Goal: Contribute content: Contribute content

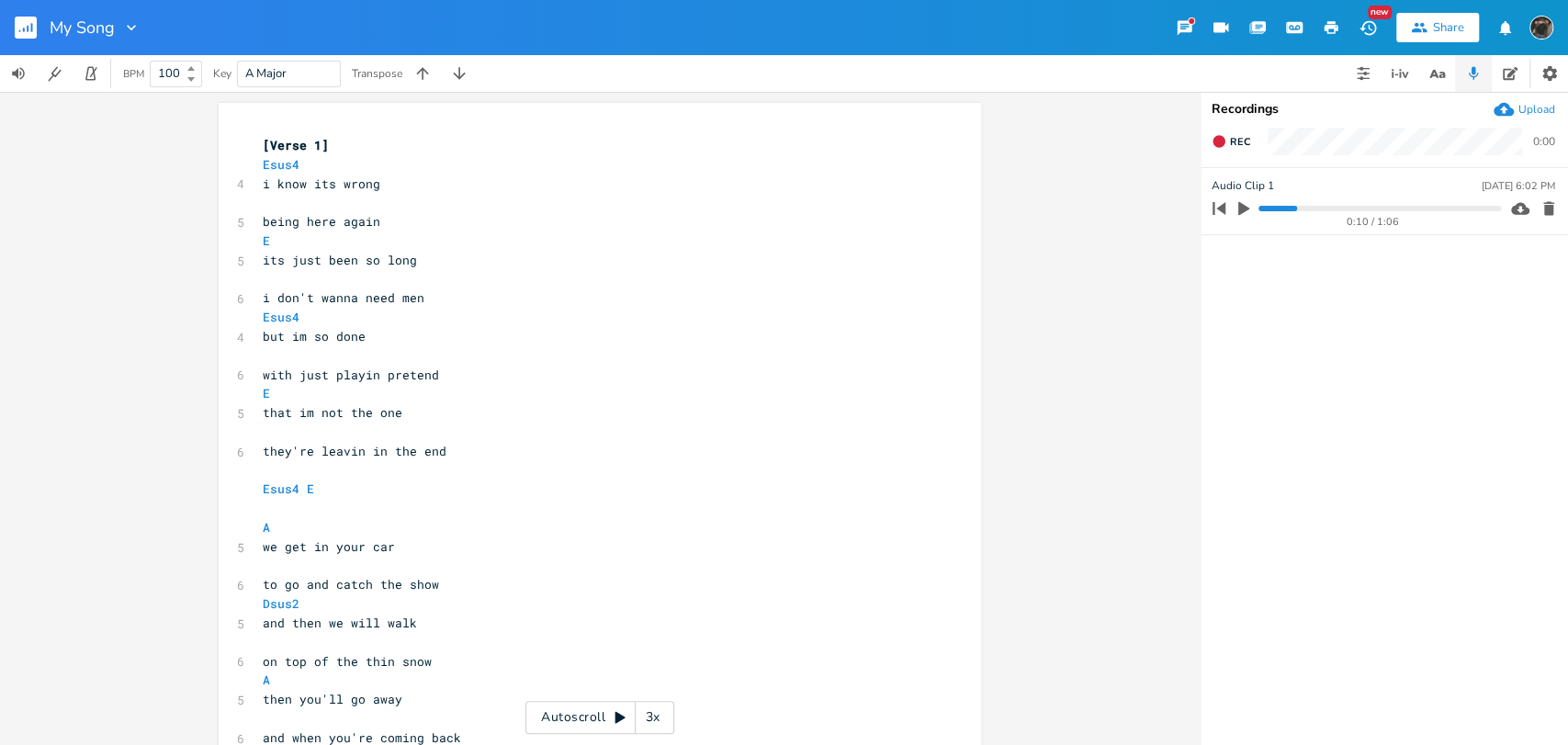
click at [1264, 207] on progress at bounding box center [1379, 208] width 242 height 6
click at [646, 721] on div "3x" at bounding box center [652, 716] width 33 height 33
click at [646, 721] on div "4x" at bounding box center [652, 716] width 33 height 33
click at [646, 721] on div "5x" at bounding box center [652, 716] width 33 height 33
click at [646, 721] on div "1x" at bounding box center [652, 716] width 33 height 33
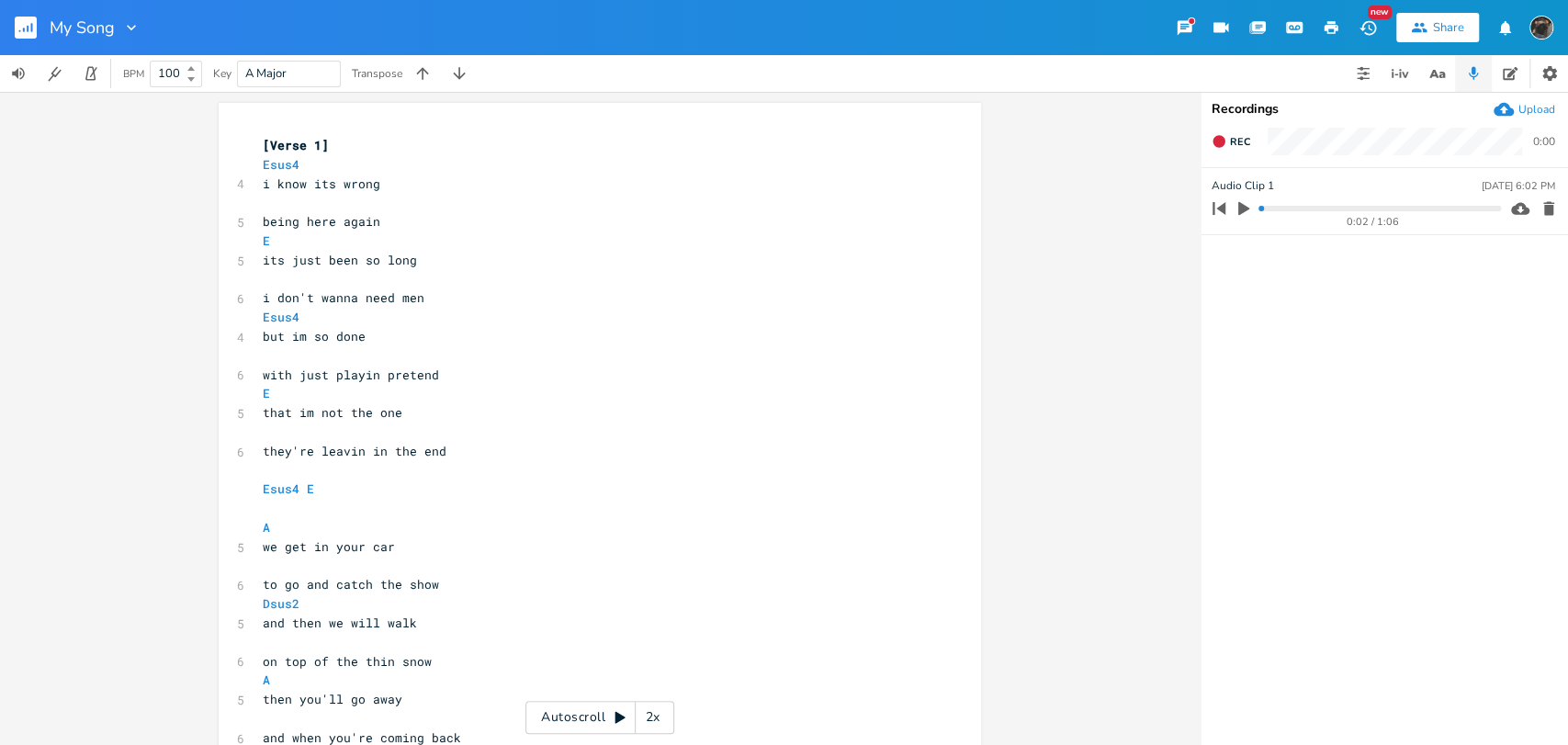
click at [586, 721] on div "Autoscroll 2x" at bounding box center [600, 716] width 149 height 33
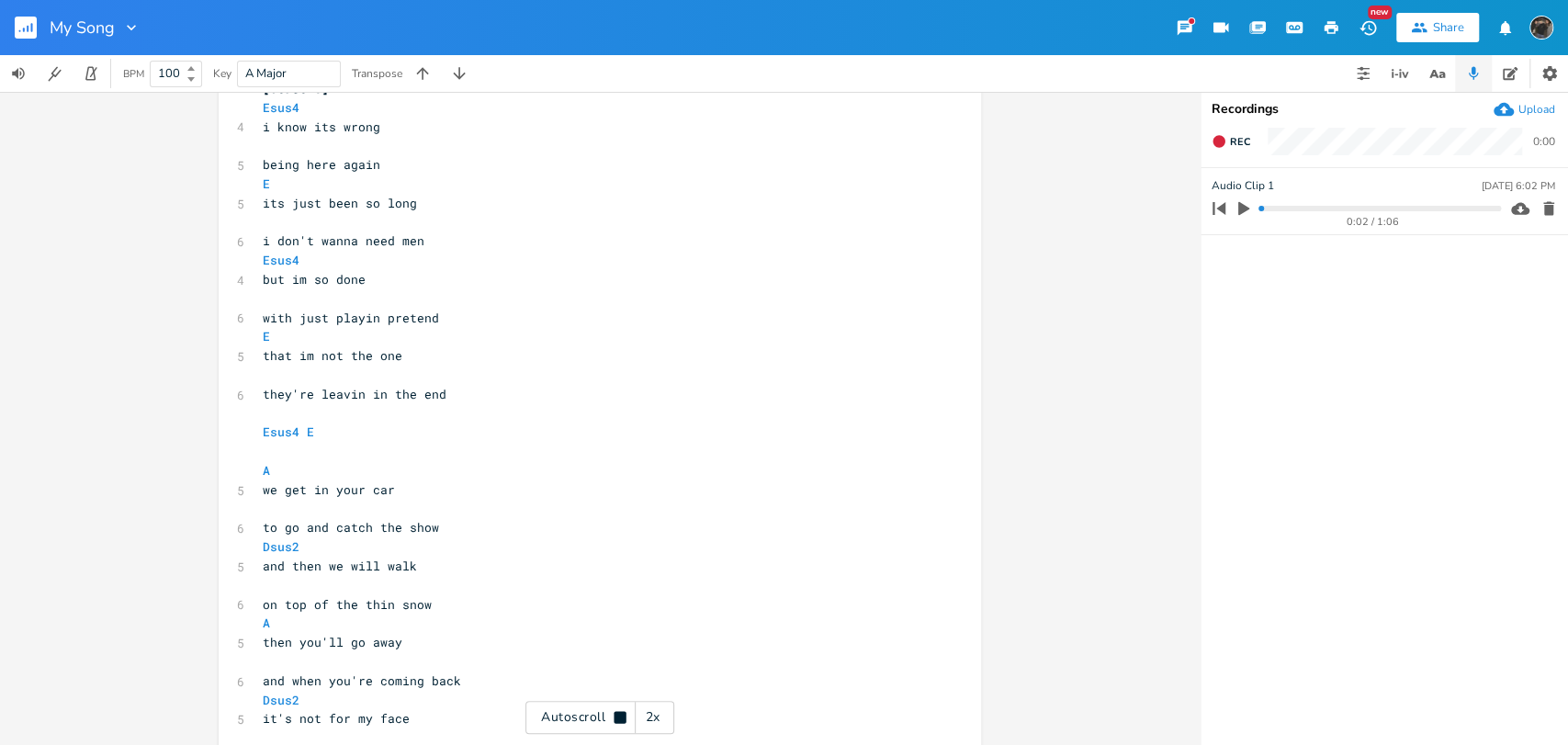
click at [1245, 200] on icon "button" at bounding box center [1243, 207] width 16 height 16
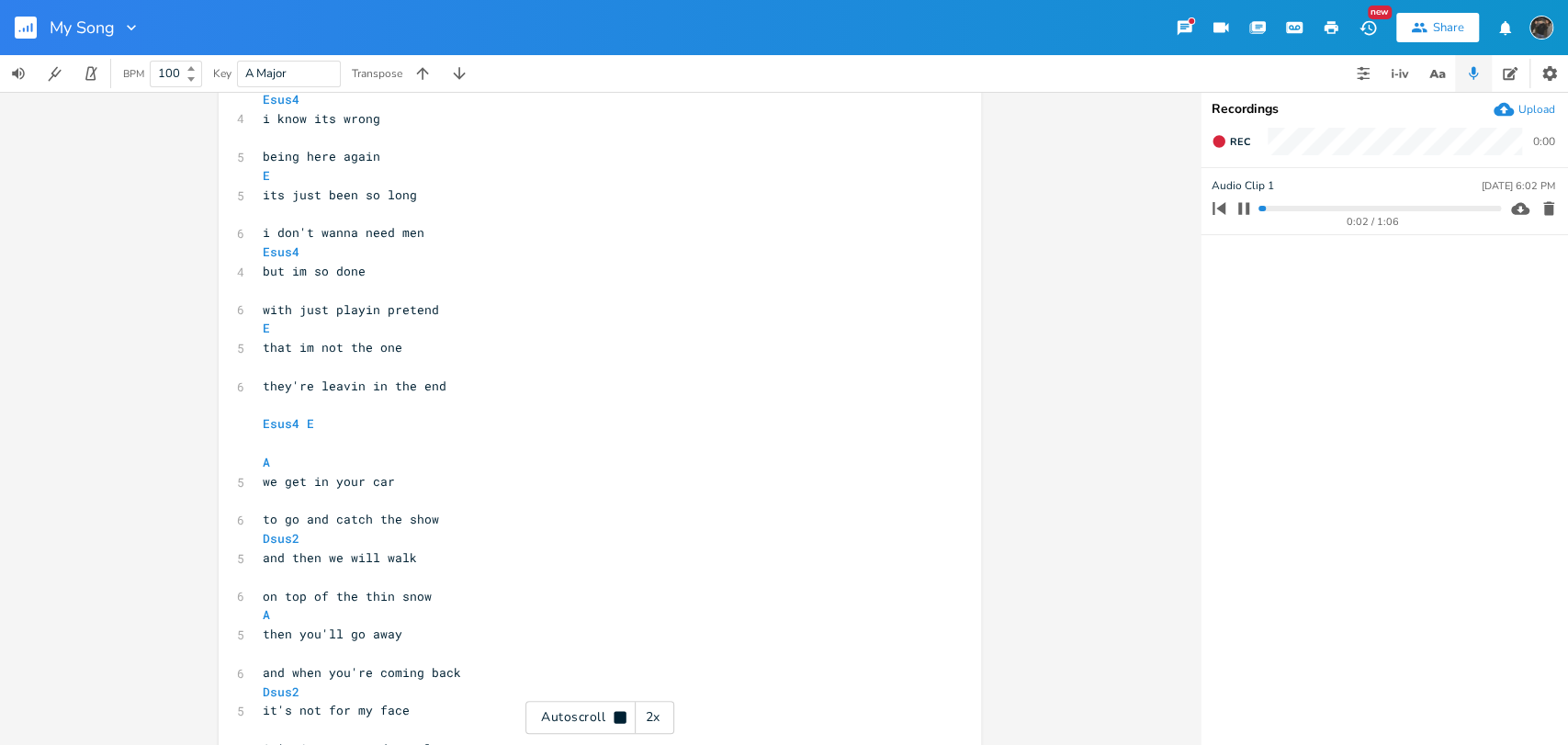
click at [1271, 206] on progress at bounding box center [1379, 208] width 242 height 6
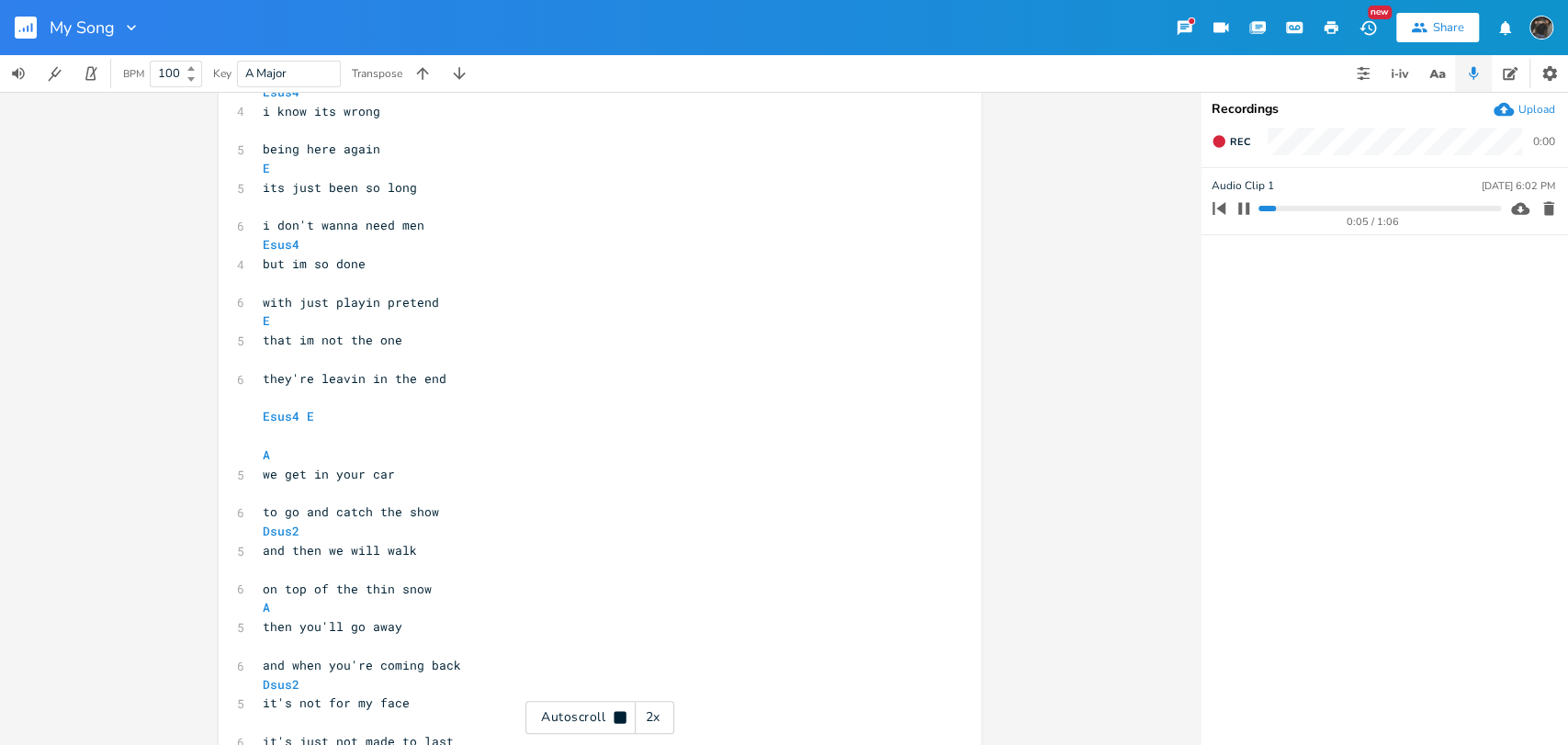
click at [1284, 208] on progress at bounding box center [1379, 208] width 242 height 6
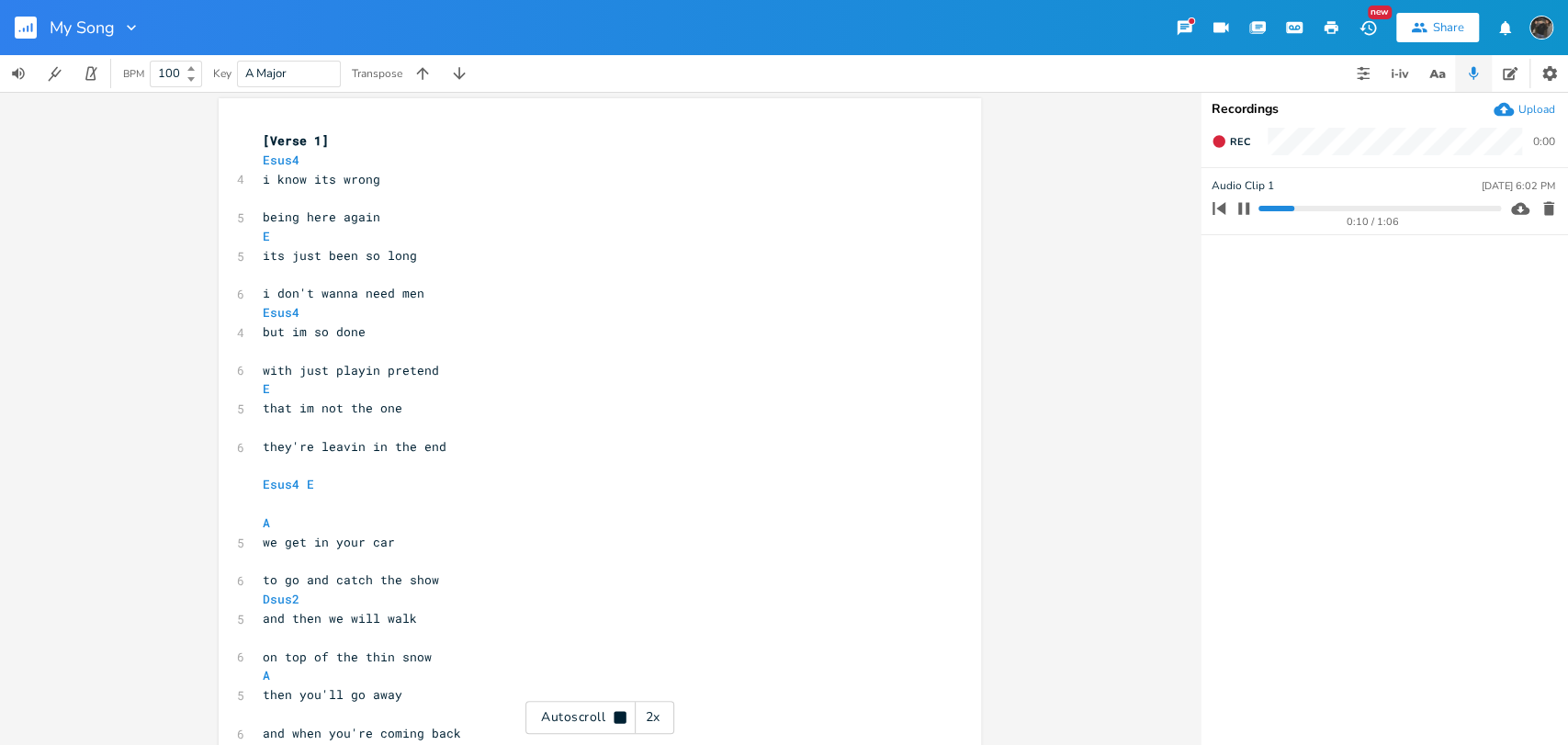
click at [1248, 207] on icon "button" at bounding box center [1244, 207] width 11 height 12
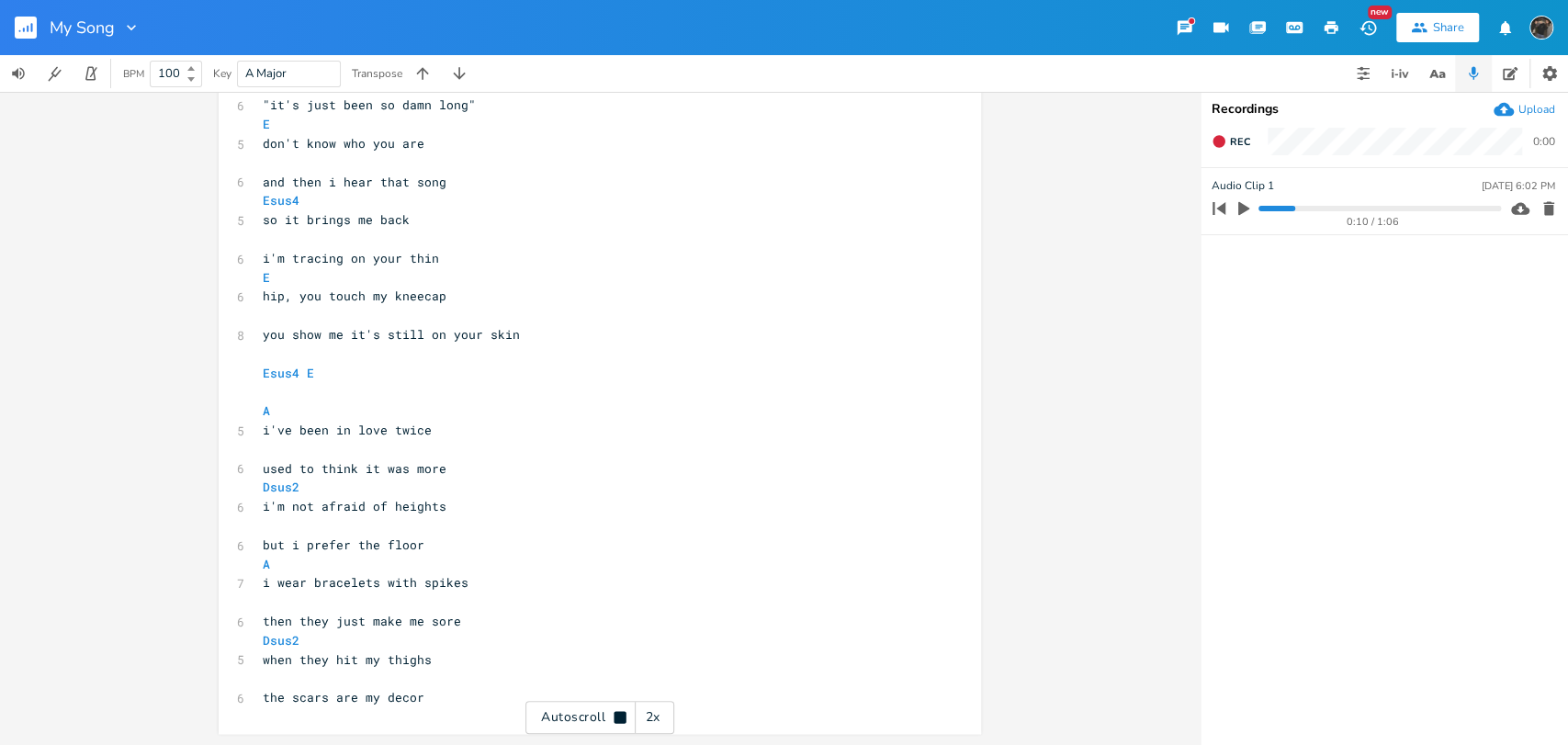
click at [489, 698] on pre "the scars are my decor" at bounding box center [590, 697] width 664 height 19
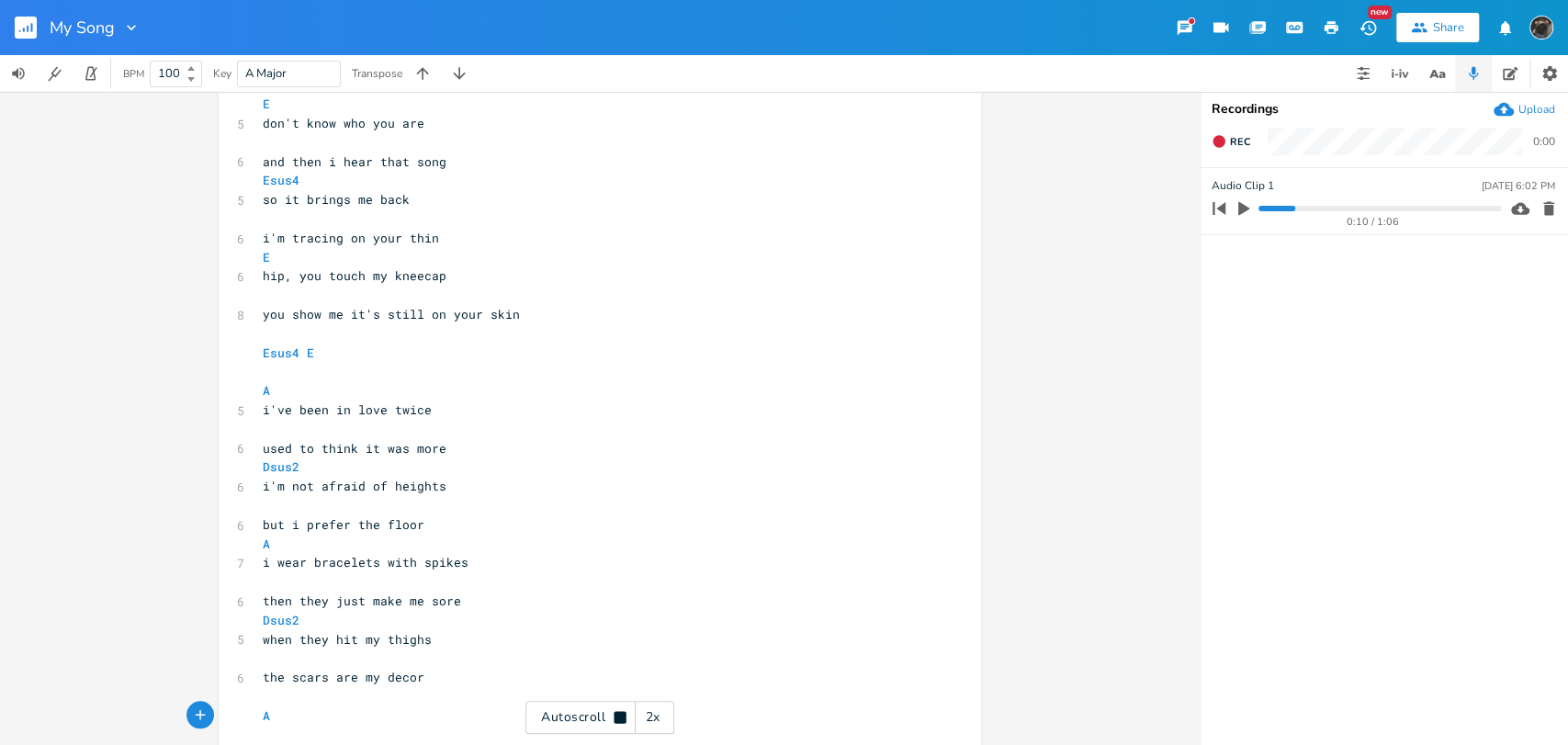
scroll to position [0, 20]
type textarea "A Du"
type textarea "ss"
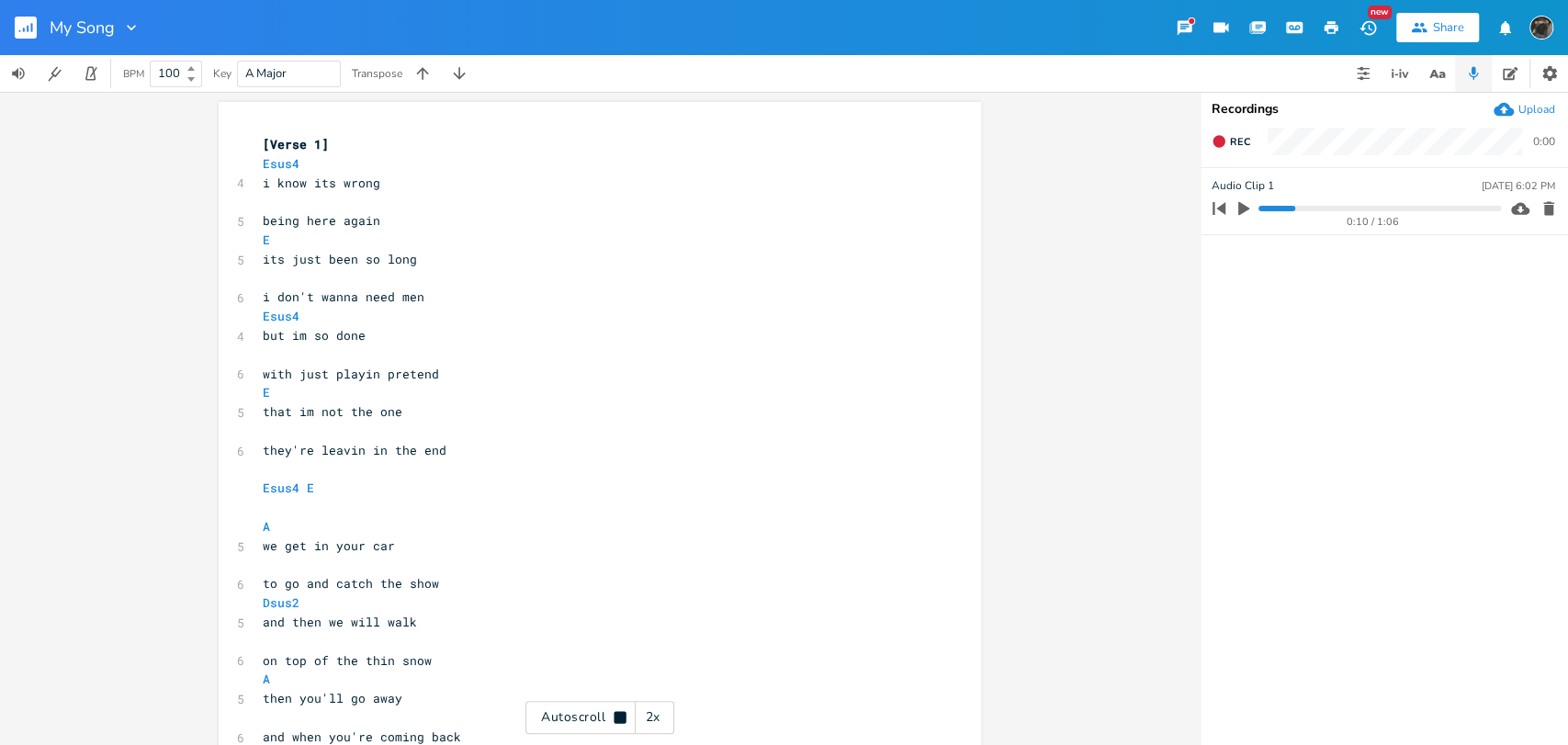
scroll to position [0, 0]
type textarea "us2 Esus4 E Esus4"
click at [609, 729] on div "Autoscroll 2x" at bounding box center [600, 716] width 149 height 33
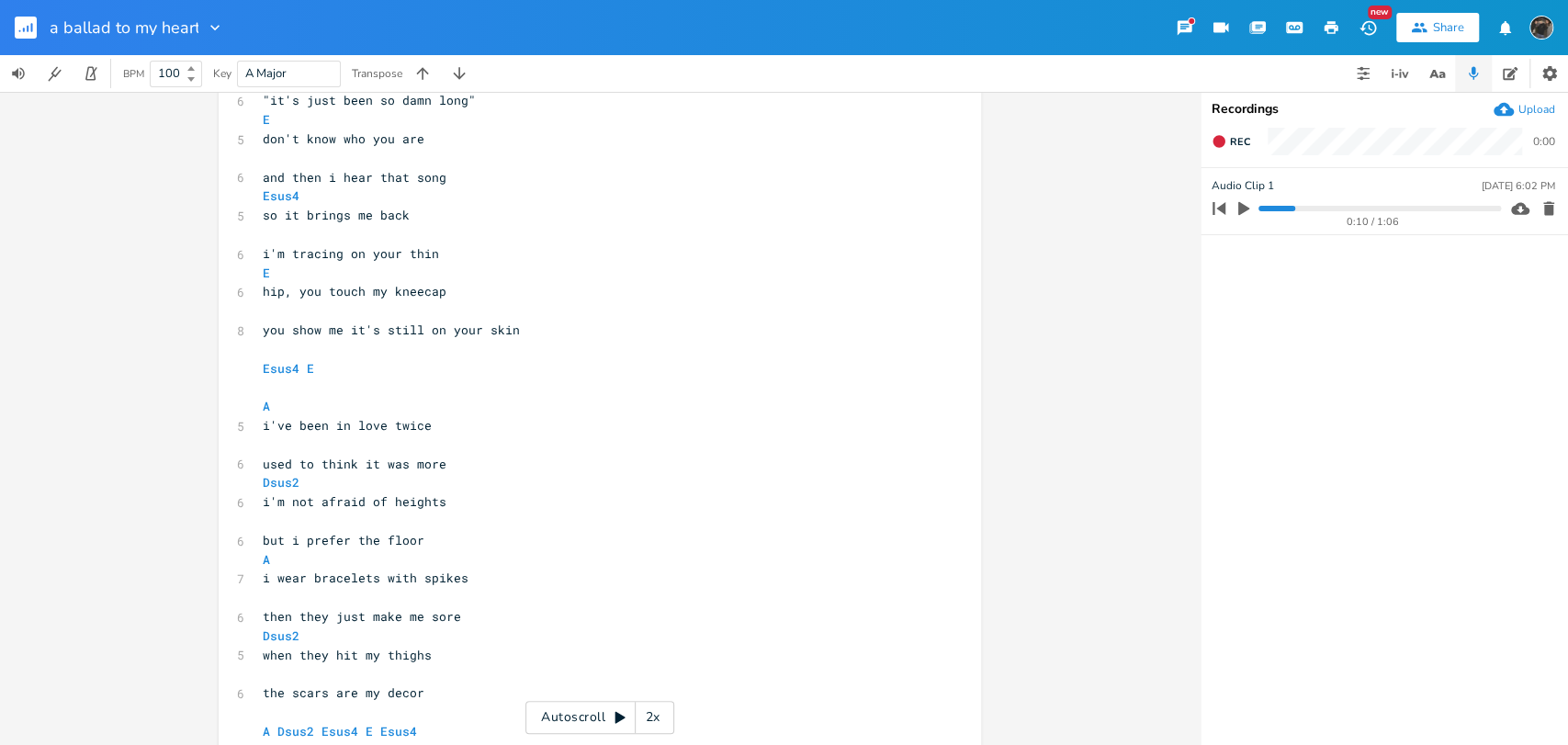
scroll to position [880, 0]
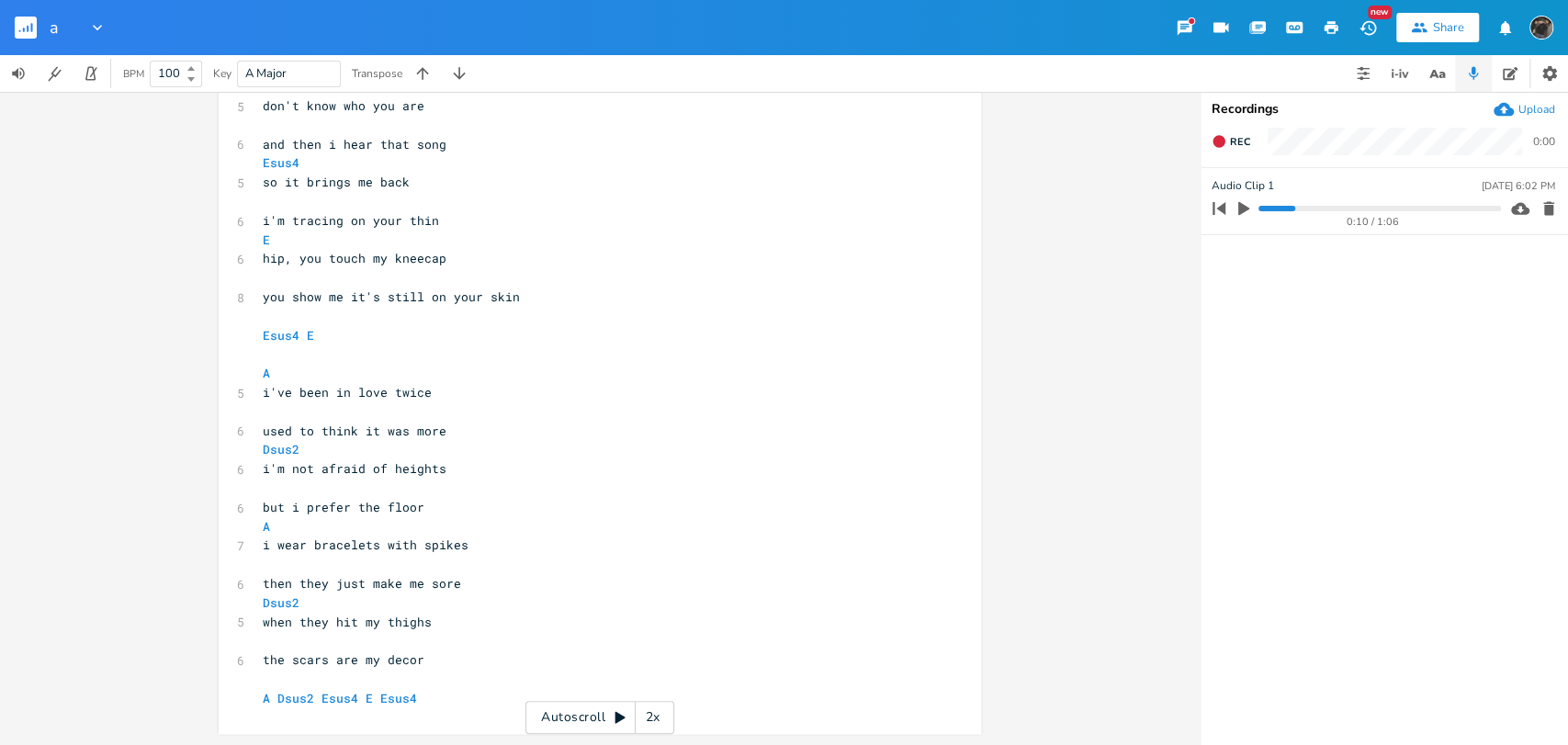
type input "a"
type input "lullaby for me"
click at [150, 30] on input "lullaby for me" at bounding box center [101, 27] width 103 height 16
click at [147, 27] on input "lullaby for me" at bounding box center [101, 27] width 103 height 16
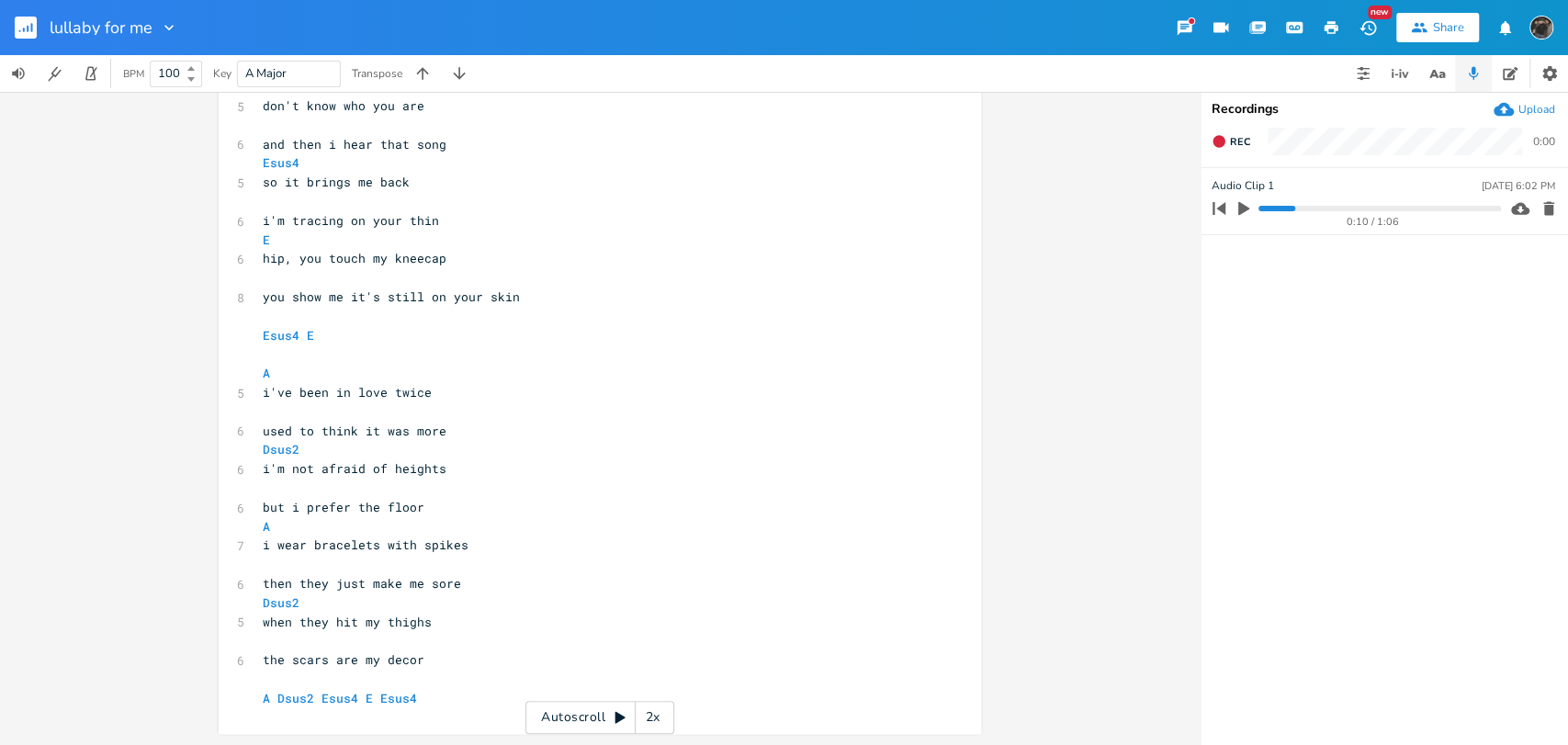
drag, startPoint x: 132, startPoint y: 25, endPoint x: 169, endPoint y: 27, distance: 37.1
click at [169, 27] on div "lullaby for me" at bounding box center [113, 27] width 129 height 18
type input "lullaby for me"
click at [0, 494] on div "us2 Esus4 E Esus4 x [Verse 1] Esus4 4 i know its wrong ​ 5 being here again E 5…" at bounding box center [600, 419] width 1200 height 653
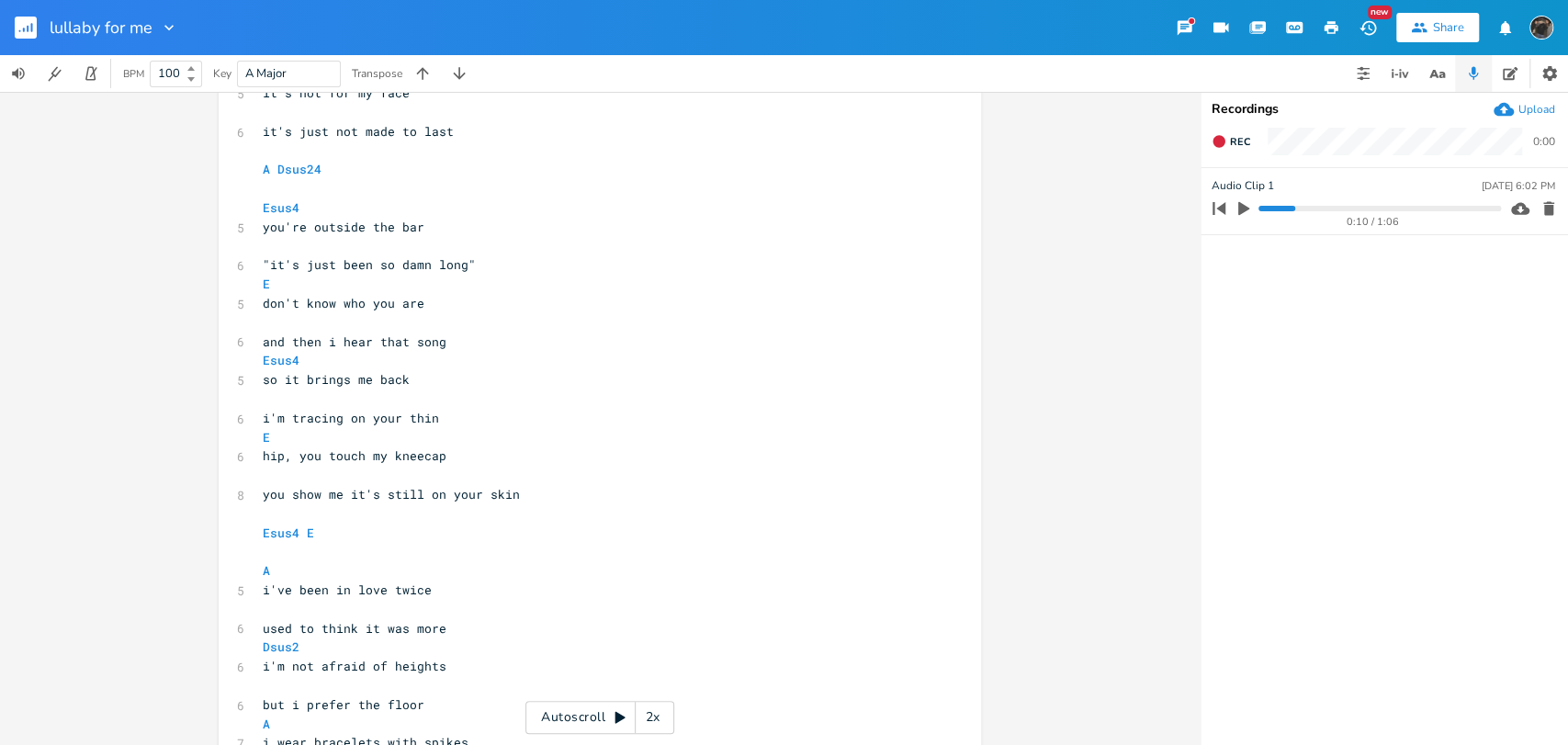
scroll to position [683, 0]
click at [153, 29] on div at bounding box center [165, 27] width 26 height 18
click at [152, 28] on div at bounding box center [165, 27] width 26 height 18
click at [149, 28] on input "lullaby for me" at bounding box center [101, 27] width 103 height 16
type input "lullaby for my heart"
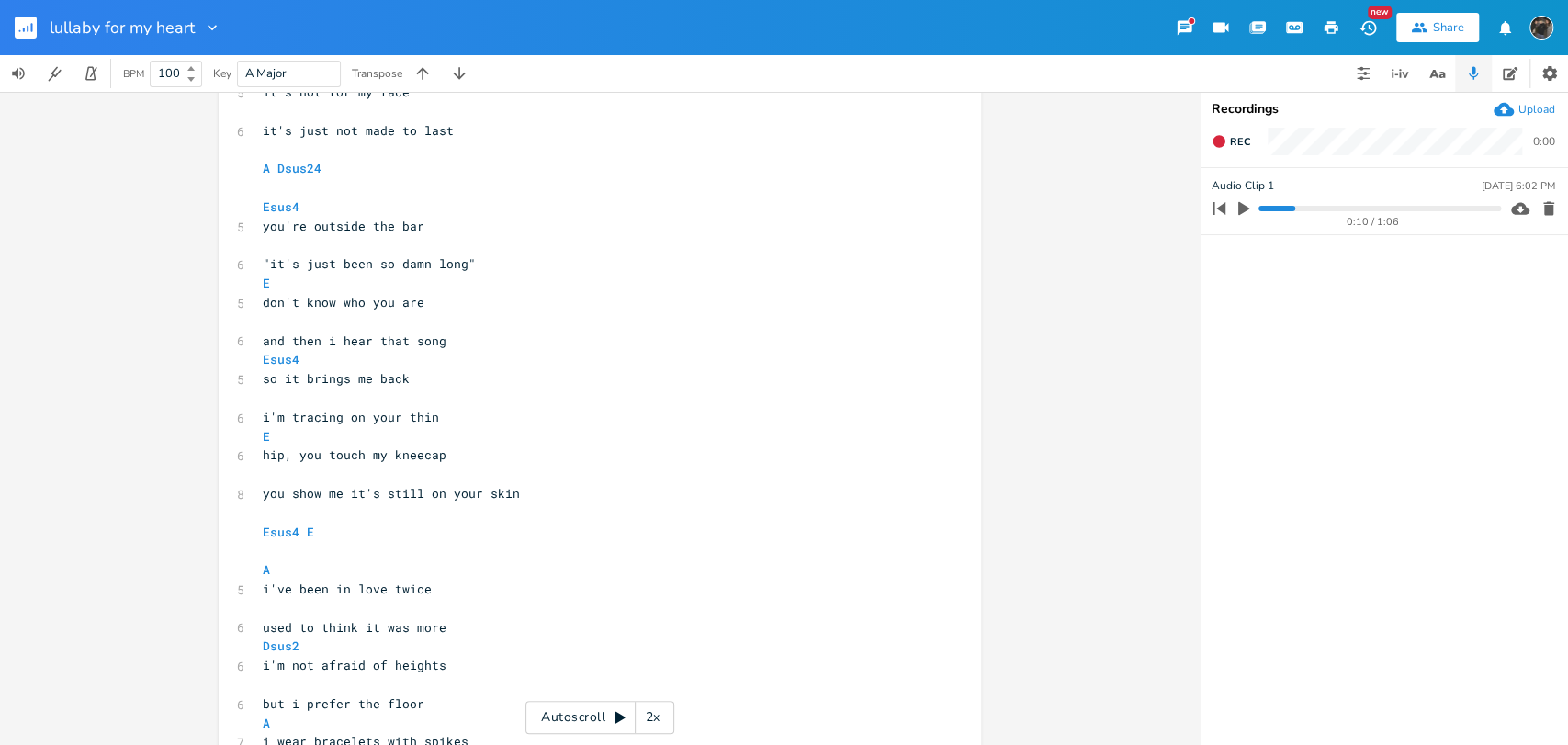
click at [146, 295] on div "us2 Esus4 E Esus4 x [Verse 1] Esus4 4 i know its wrong ​ 5 being here again E 5…" at bounding box center [600, 419] width 1200 height 653
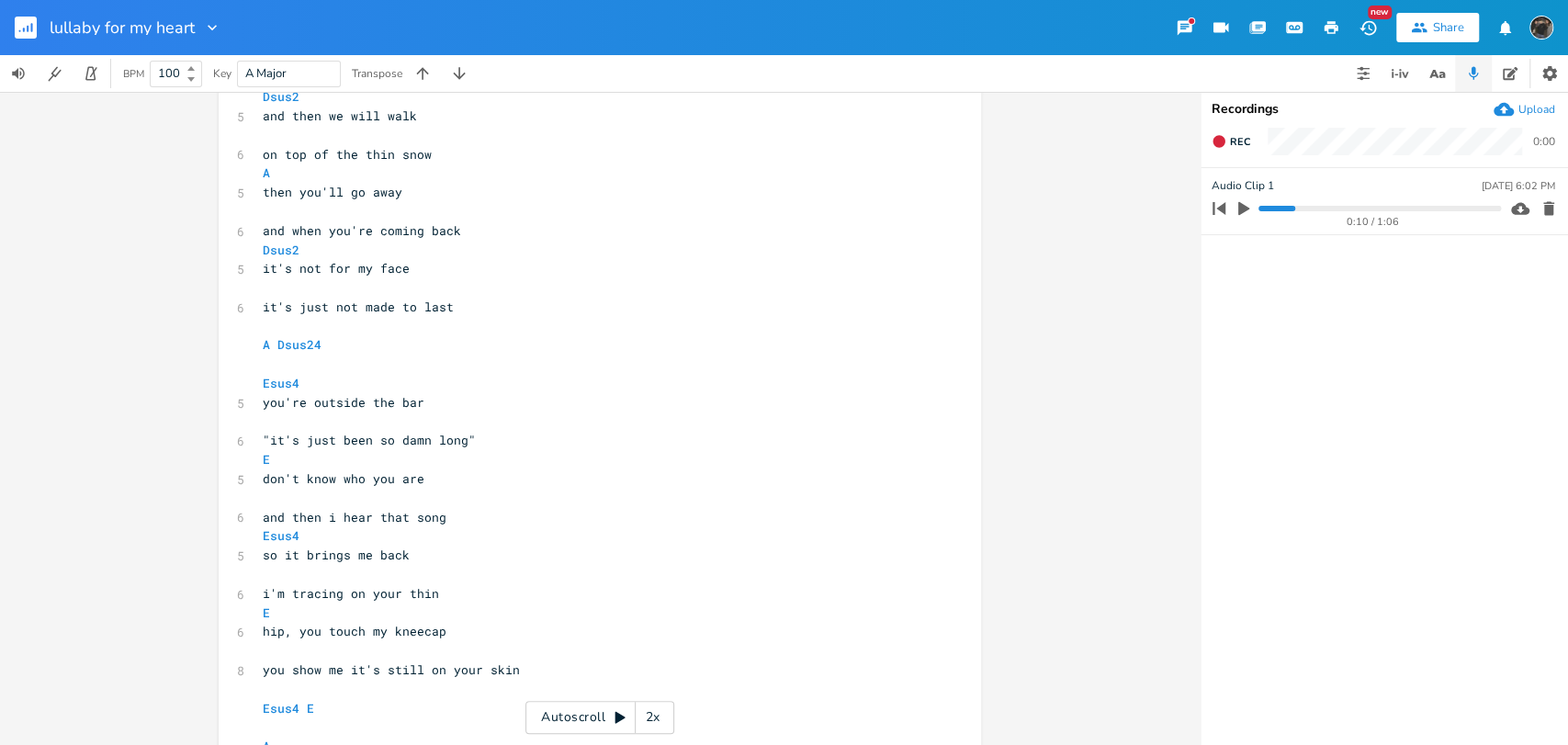
scroll to position [880, 0]
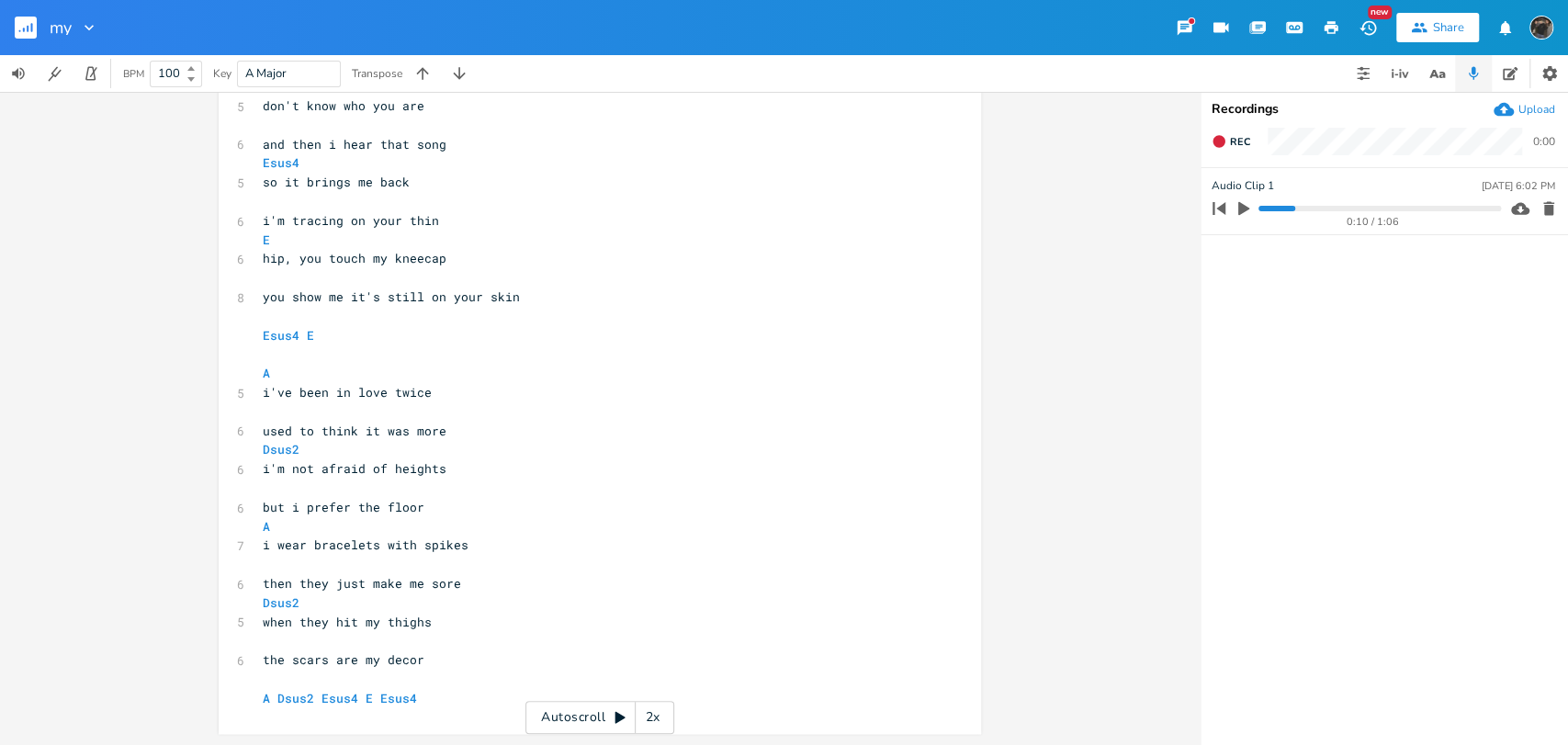
type input "m"
type input "l"
type input "b"
type input "a"
type input "icebreaker"
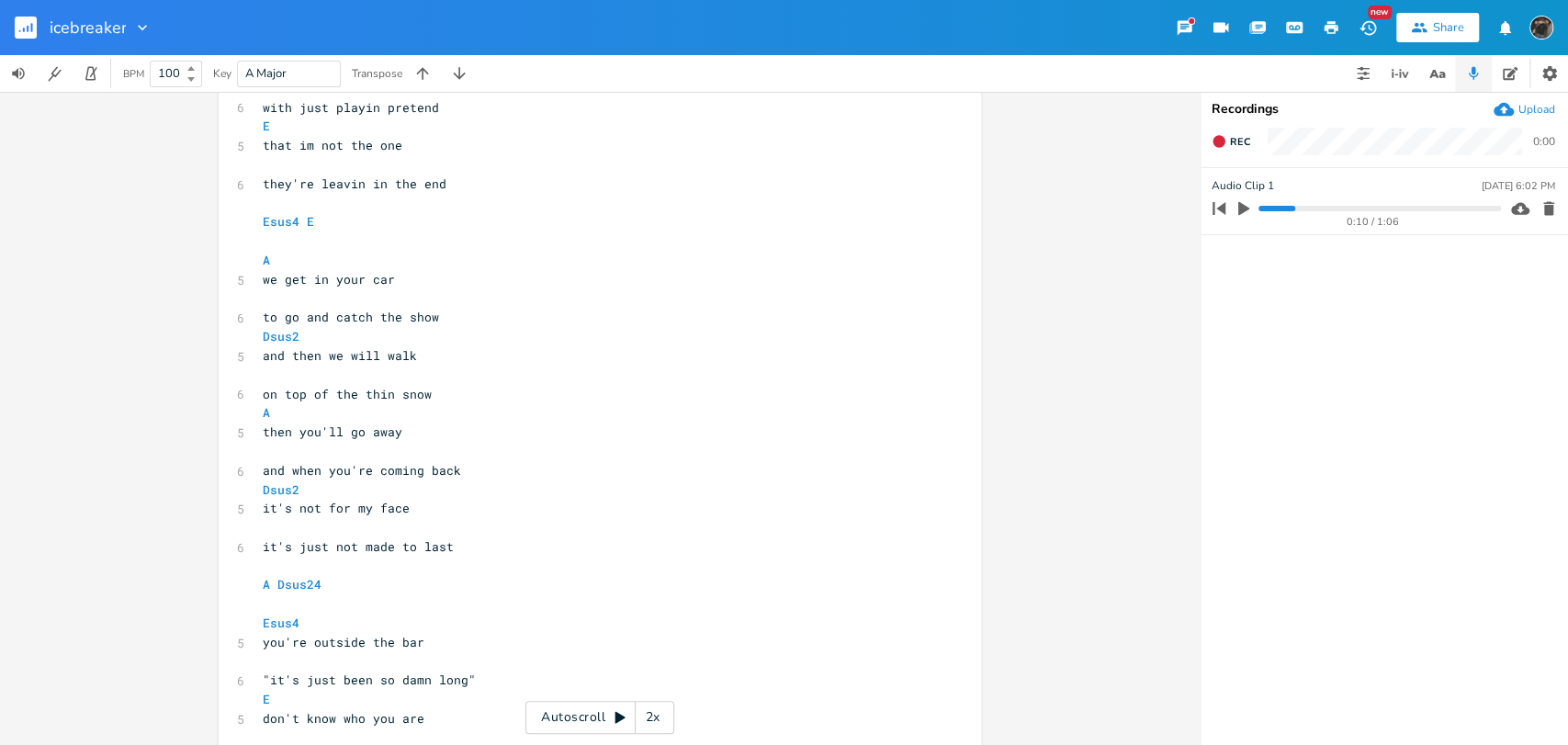
scroll to position [0, 0]
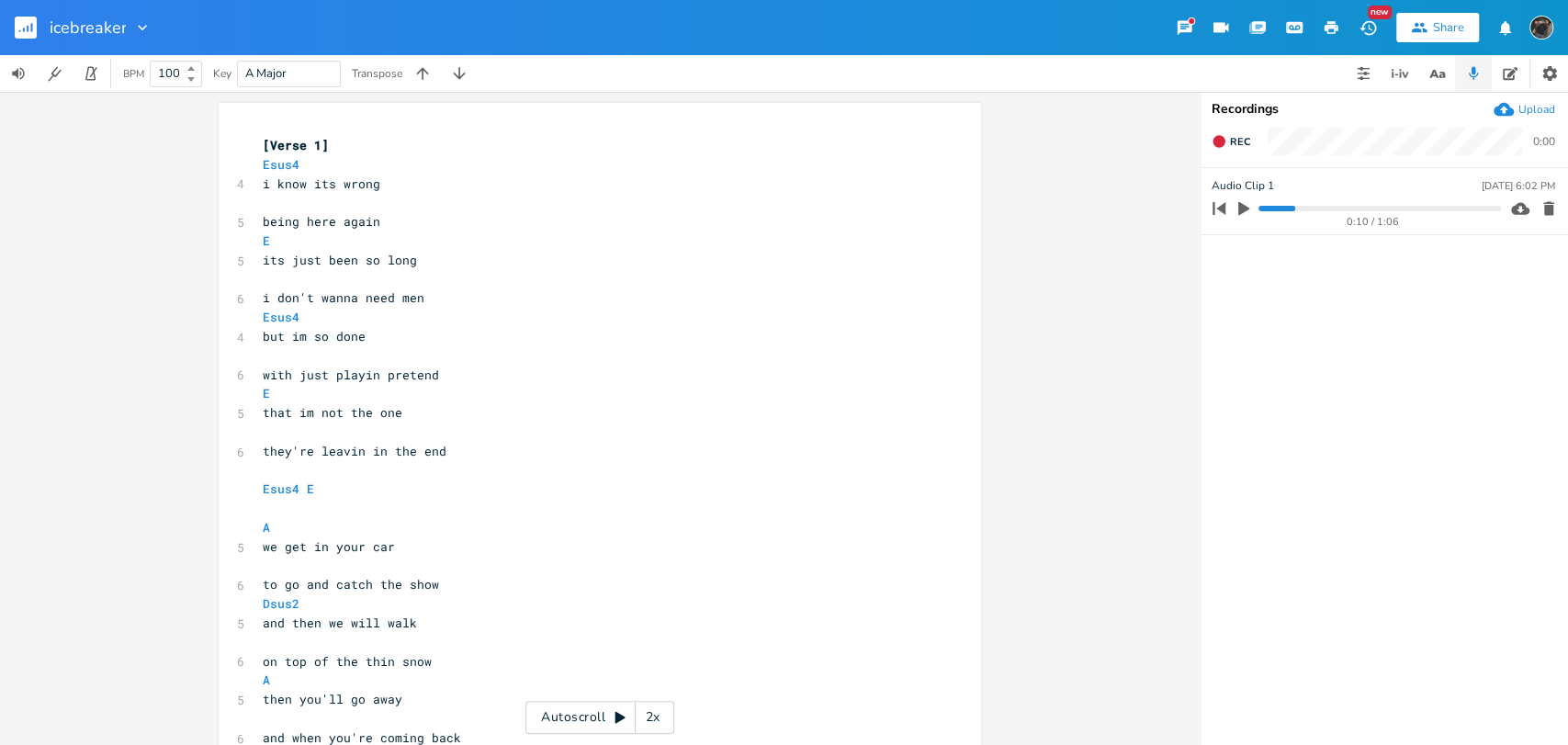
click at [30, 13] on button "button" at bounding box center [32, 28] width 37 height 44
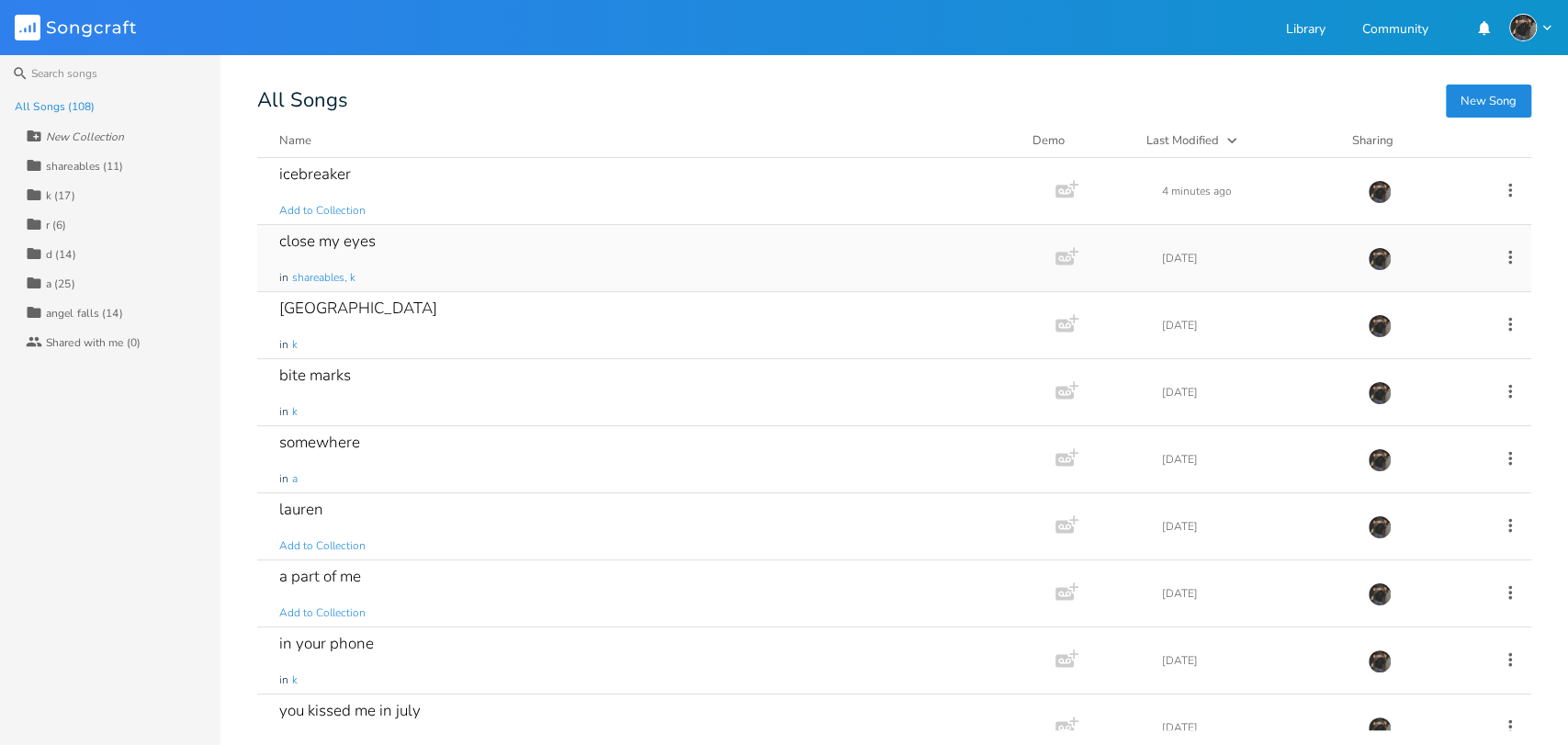
click at [537, 253] on div "close my eyes in shareables, k" at bounding box center [652, 257] width 747 height 66
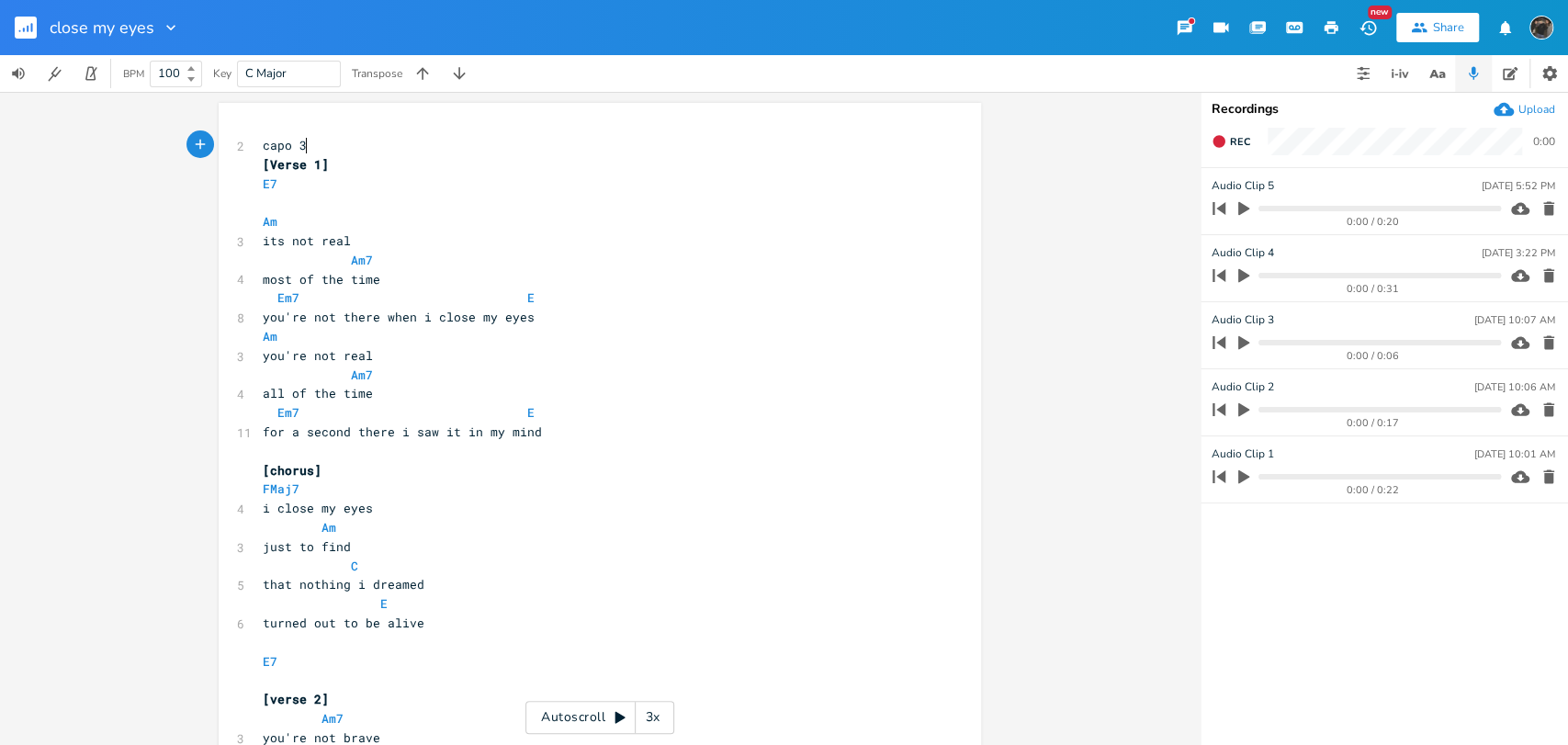
click at [1241, 331] on button "button" at bounding box center [1243, 343] width 24 height 29
click at [1300, 343] on progress at bounding box center [1379, 343] width 242 height 6
click at [1247, 345] on icon "button" at bounding box center [1244, 342] width 11 height 12
click at [1236, 270] on icon "button" at bounding box center [1243, 275] width 16 height 16
click at [1324, 275] on progress at bounding box center [1379, 276] width 242 height 6
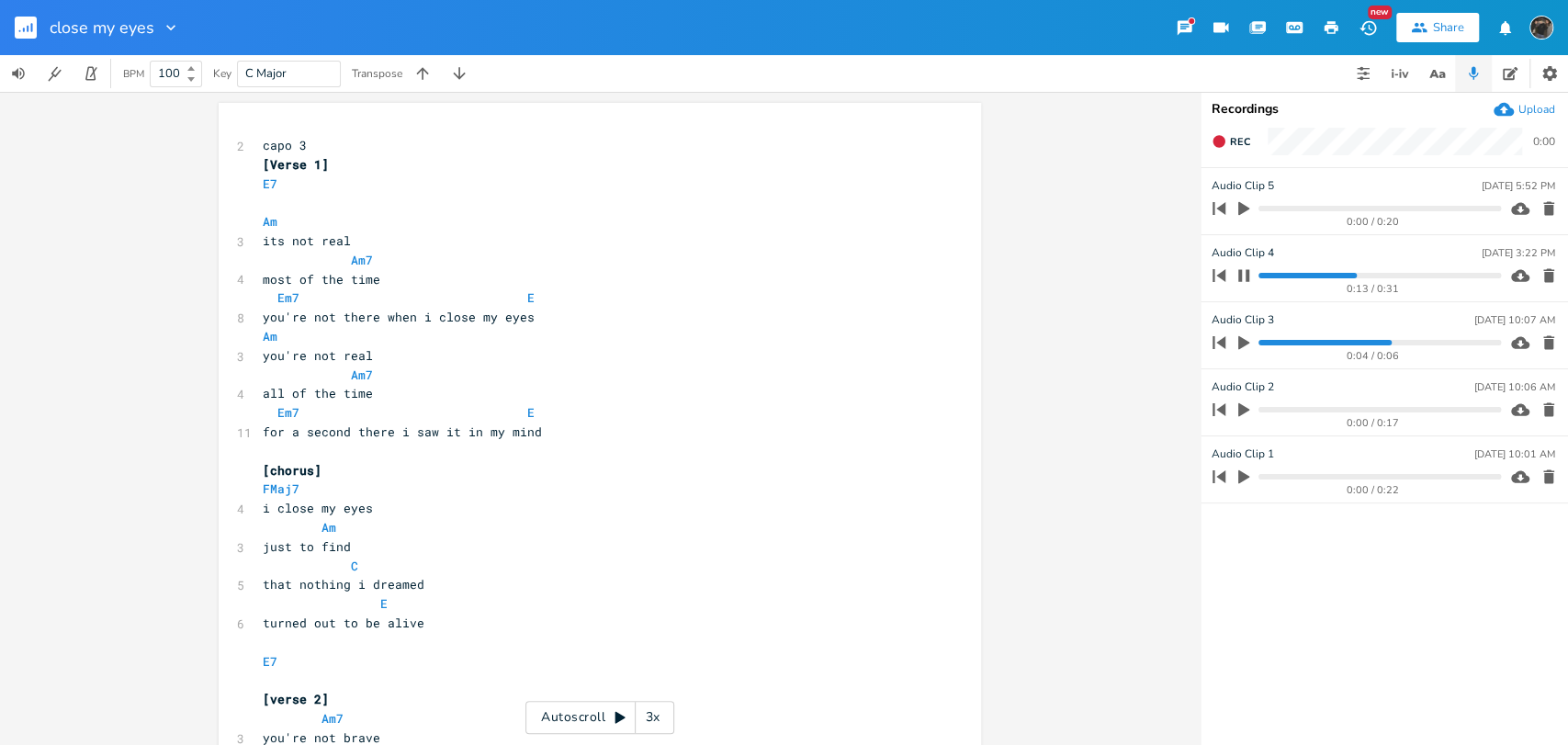
click at [1362, 19] on icon "button" at bounding box center [1368, 28] width 19 height 19
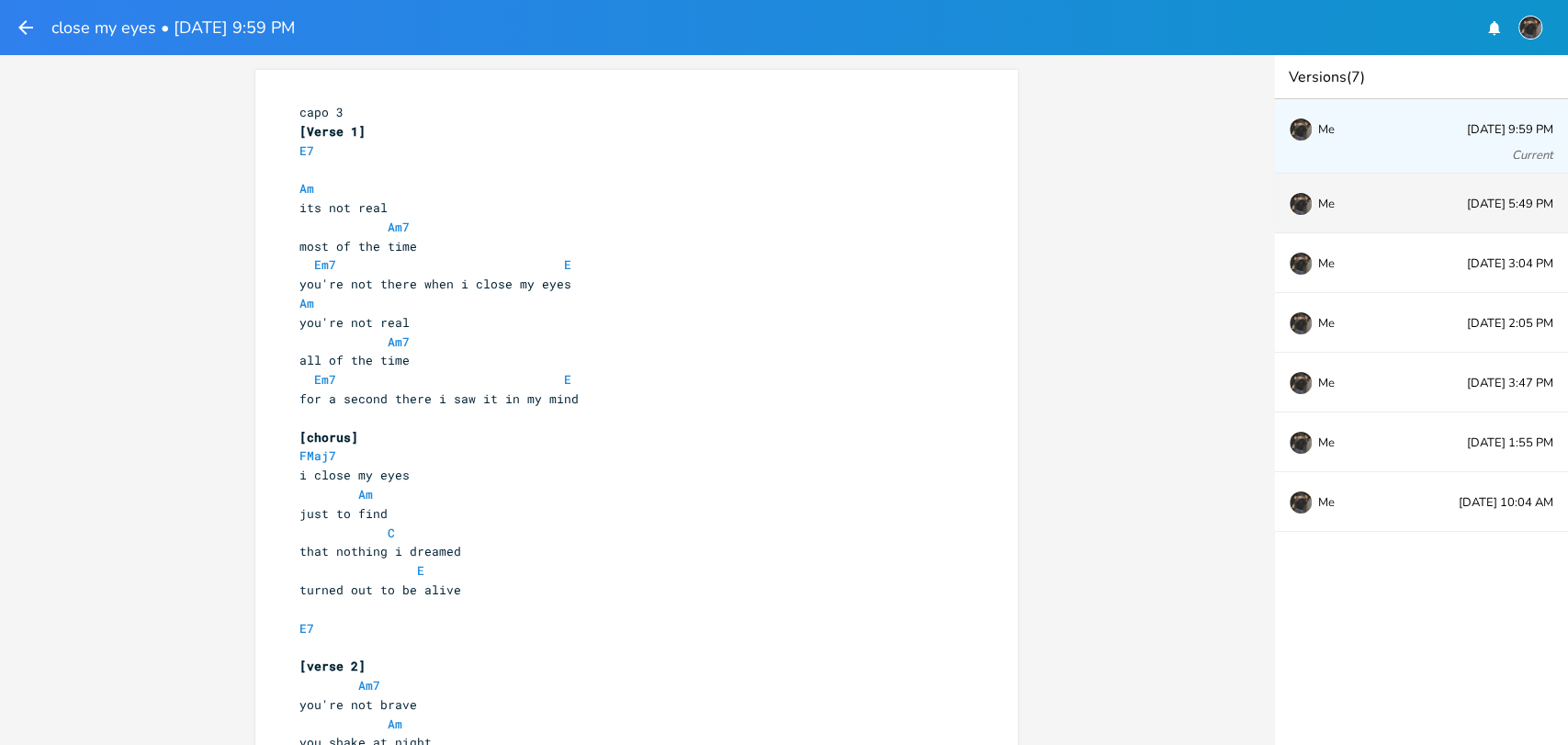
click at [1433, 207] on div "Me [DATE] 5:49 PM" at bounding box center [1421, 203] width 294 height 60
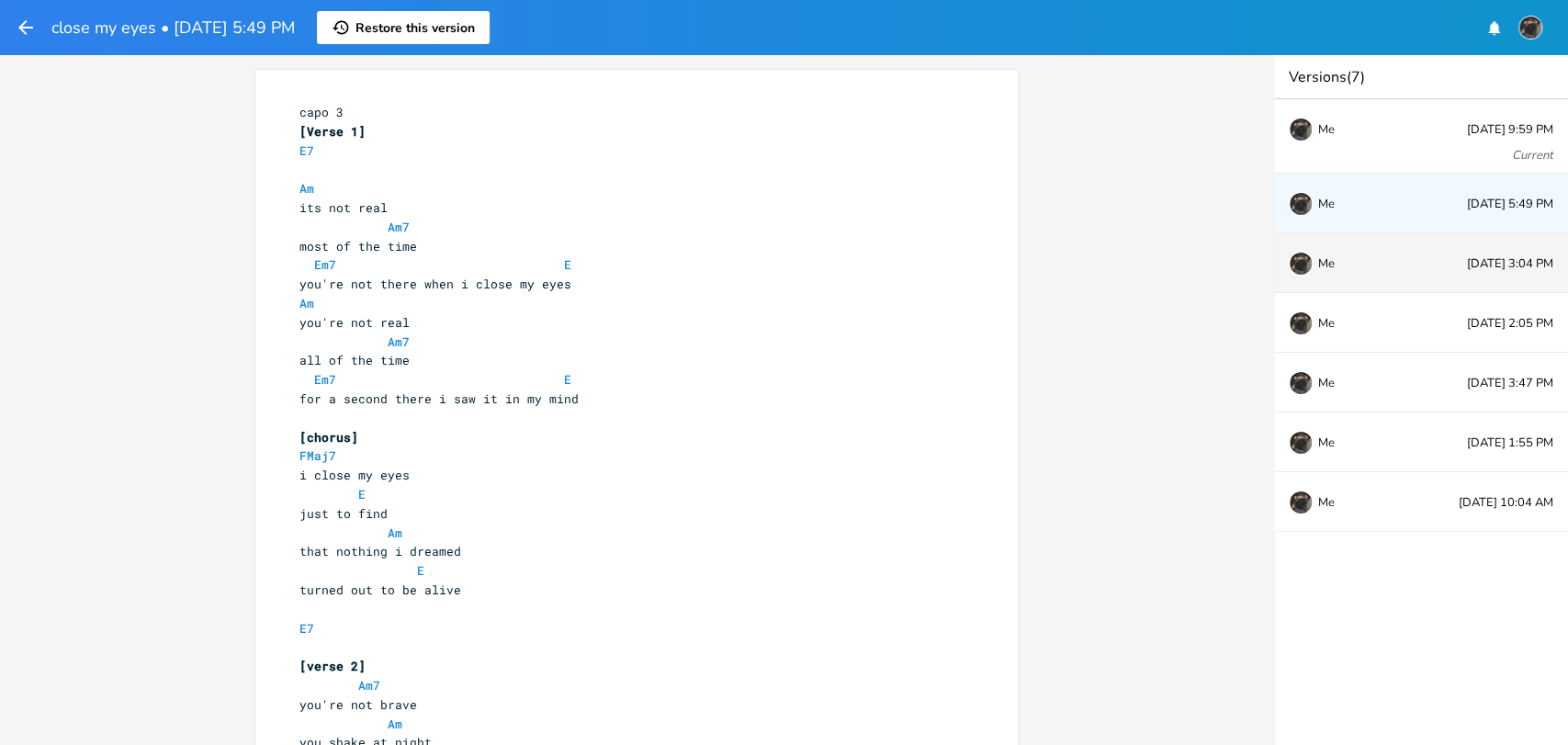
click at [1434, 260] on div "Me [DATE] 3:04 PM" at bounding box center [1421, 263] width 294 height 60
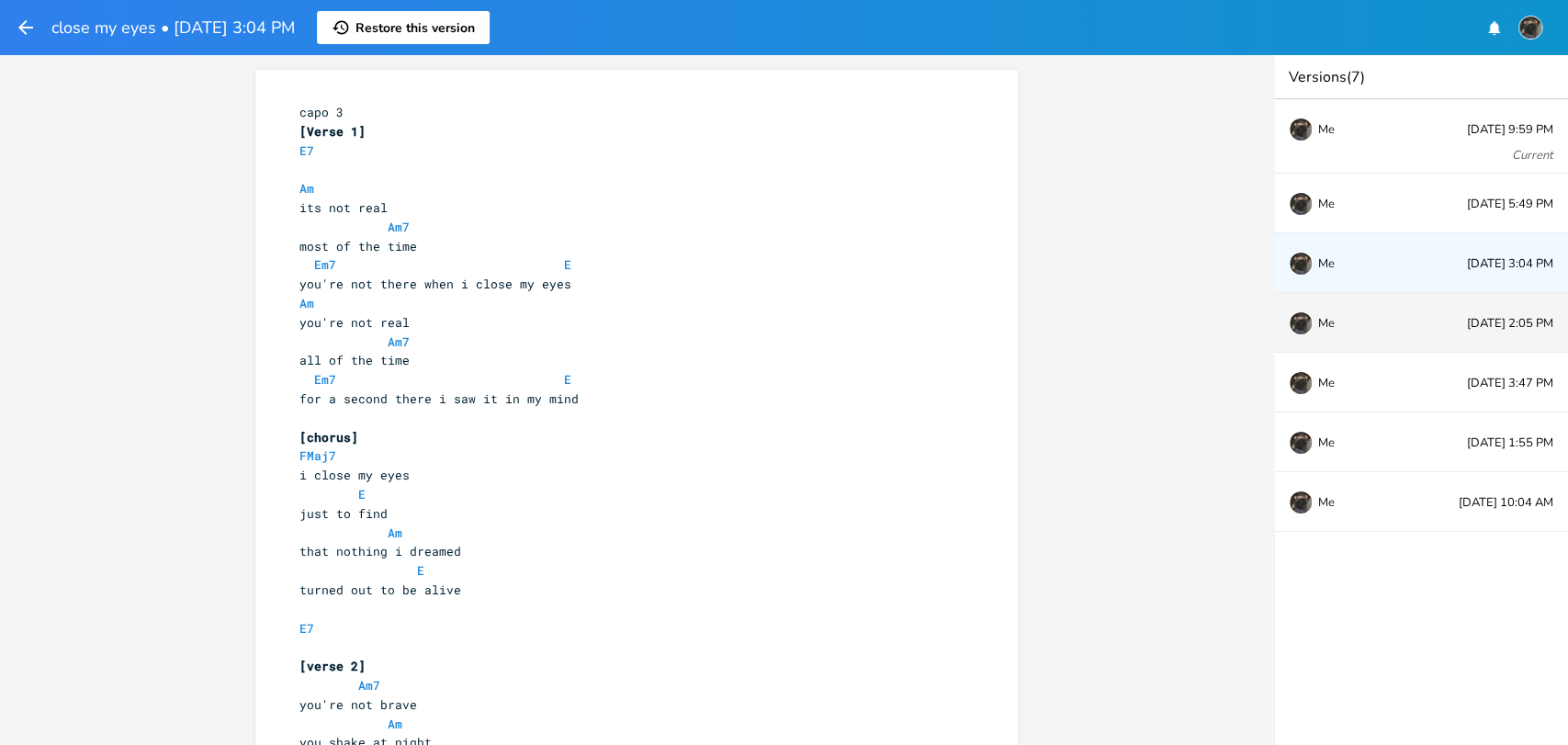
click at [1439, 319] on div "Me [DATE] 2:05 PM" at bounding box center [1421, 323] width 294 height 60
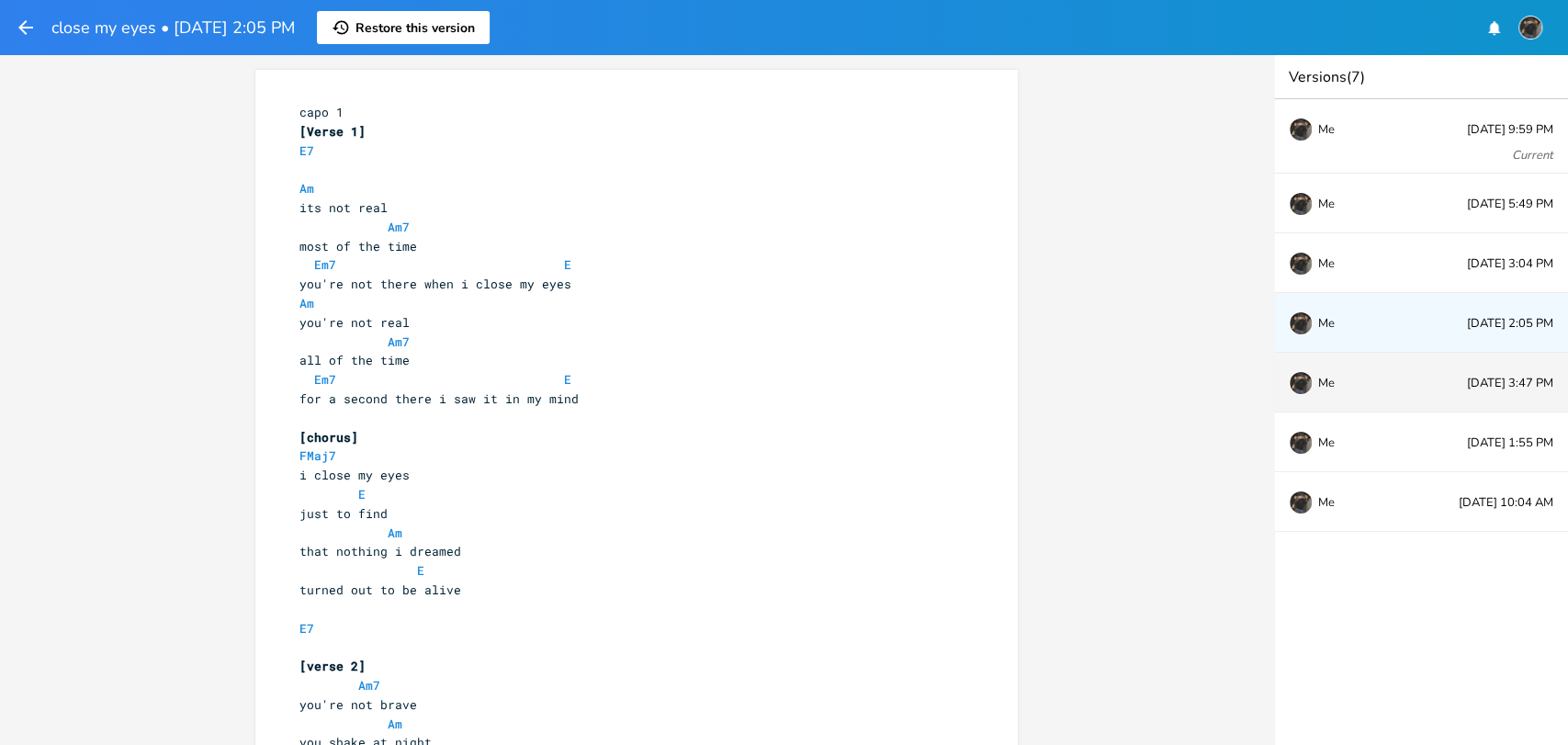
click at [1443, 395] on div "Me [DATE] 3:47 PM" at bounding box center [1421, 382] width 294 height 60
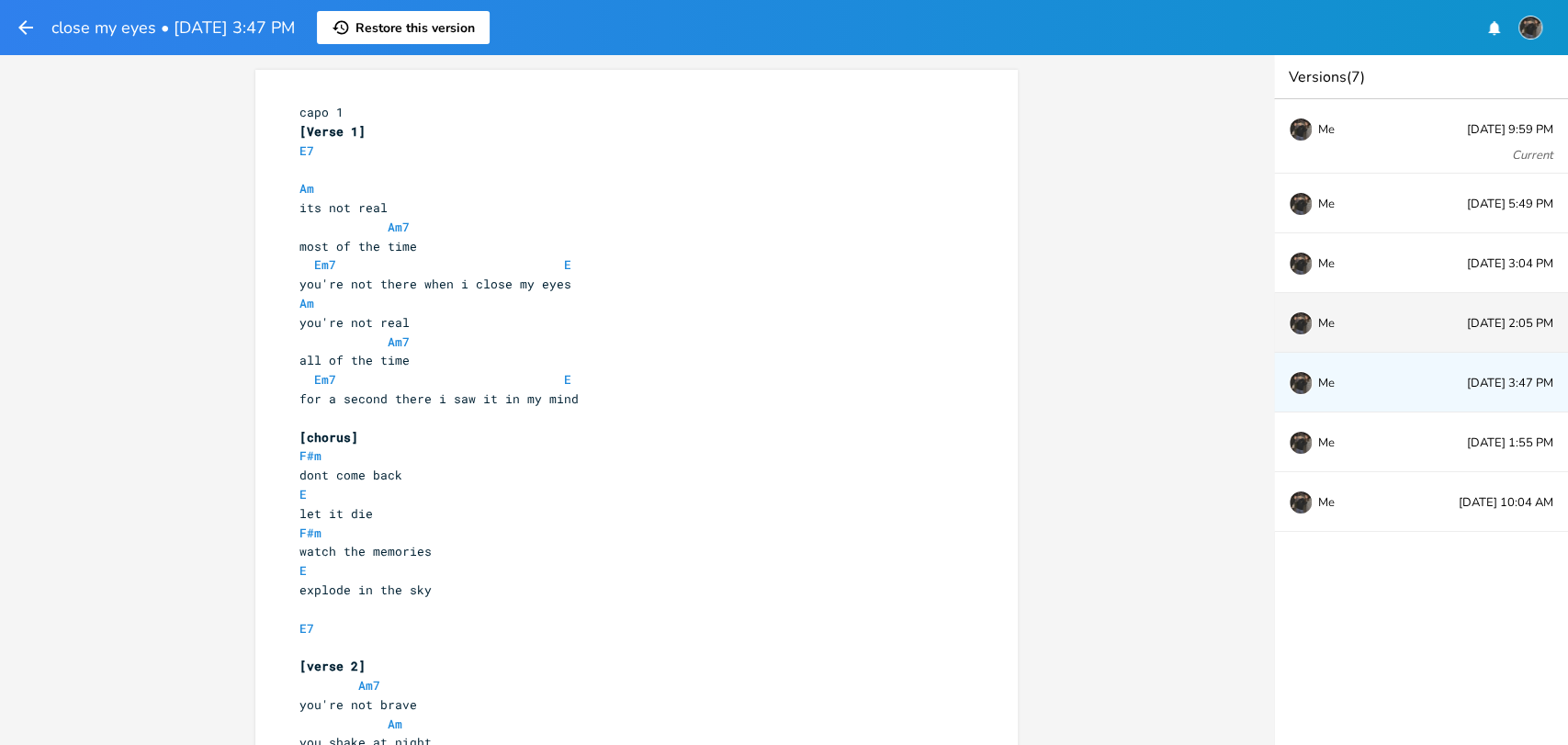
click at [1449, 295] on div "Me [DATE] 2:05 PM" at bounding box center [1421, 323] width 294 height 60
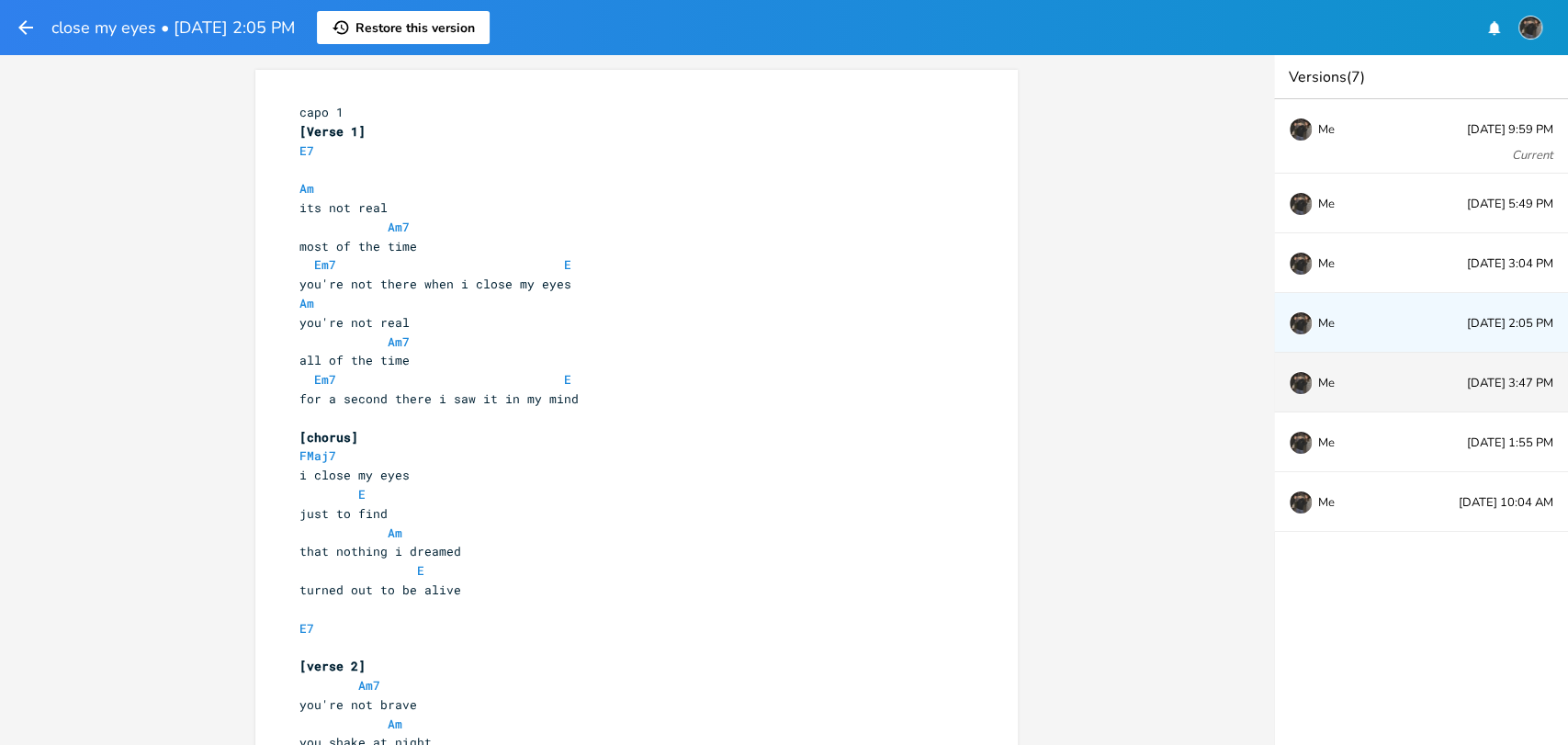
click at [1378, 384] on div "Me" at bounding box center [1349, 382] width 121 height 11
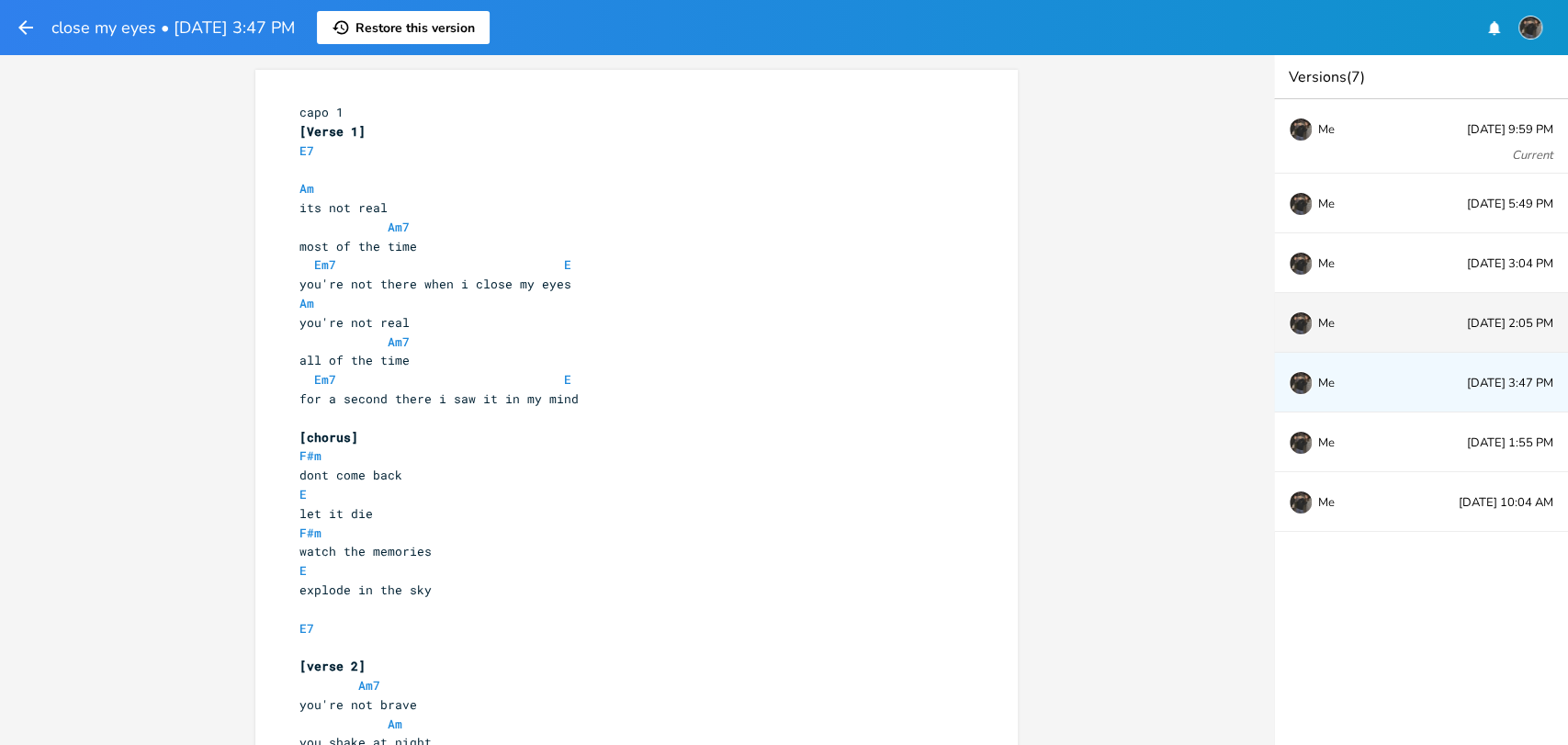
click at [1378, 344] on div "Me [DATE] 2:05 PM" at bounding box center [1421, 323] width 294 height 60
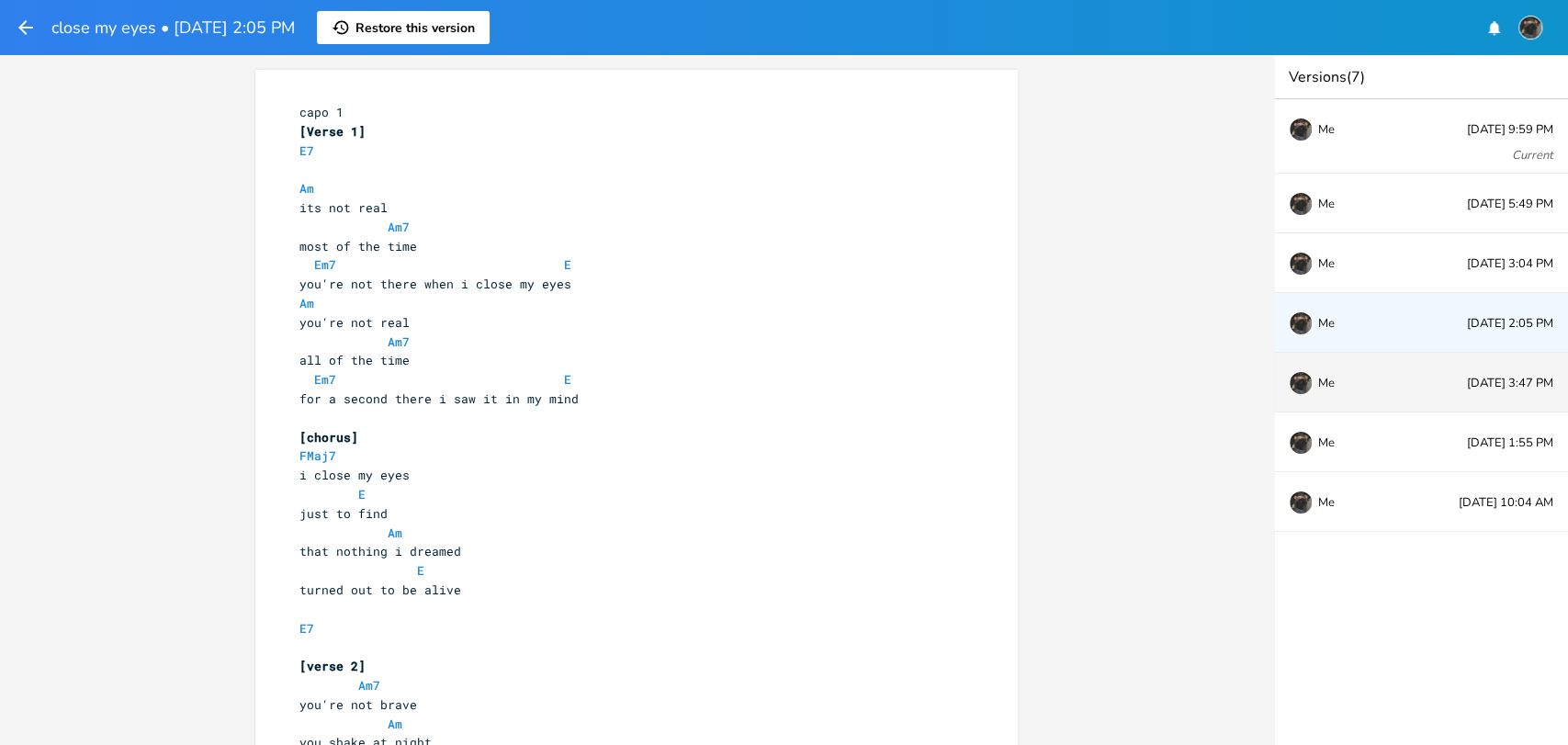
click at [1368, 390] on div "Me [DATE] 3:47 PM" at bounding box center [1421, 382] width 294 height 60
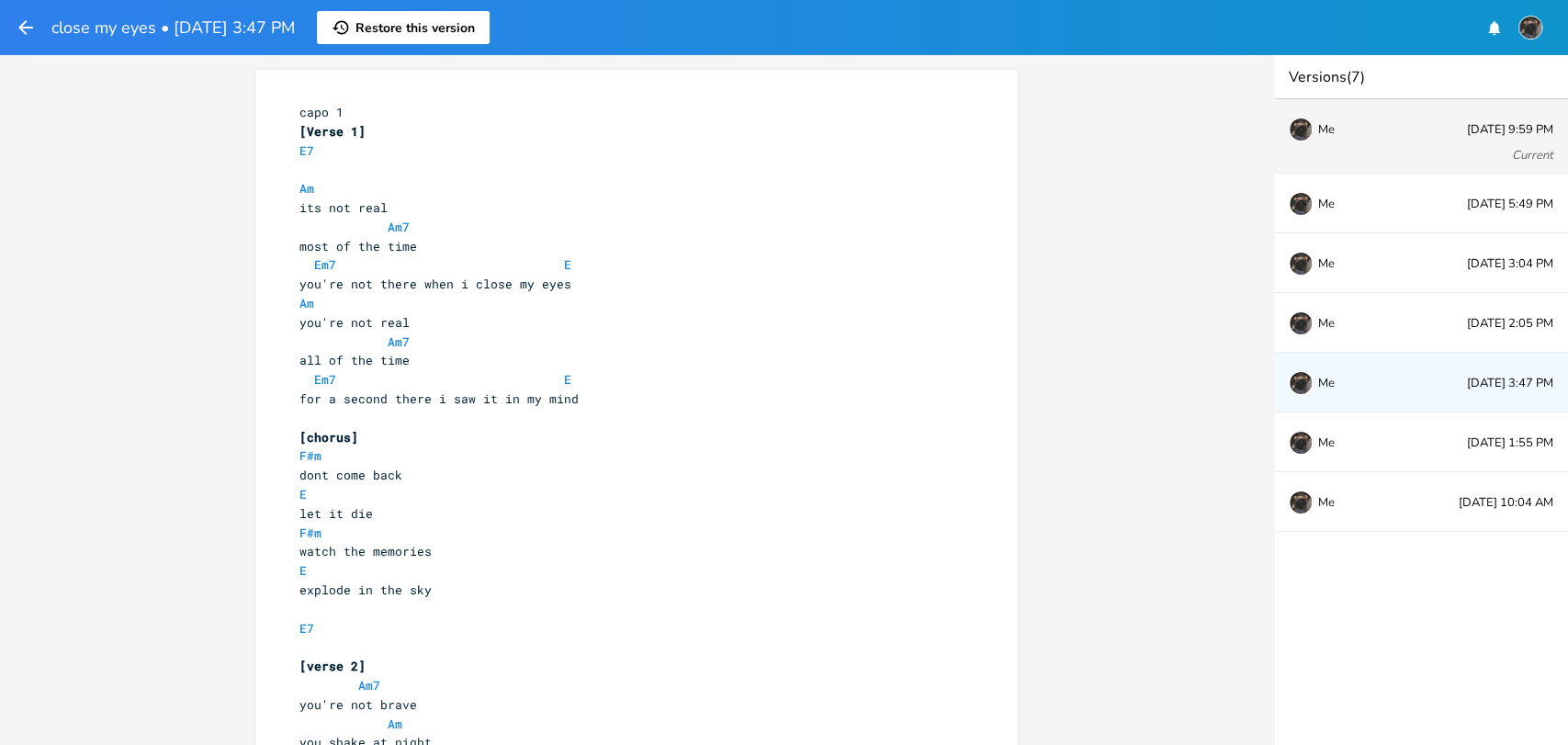
click at [1457, 139] on div "Me [DATE] 9:59 PM Current" at bounding box center [1421, 136] width 294 height 74
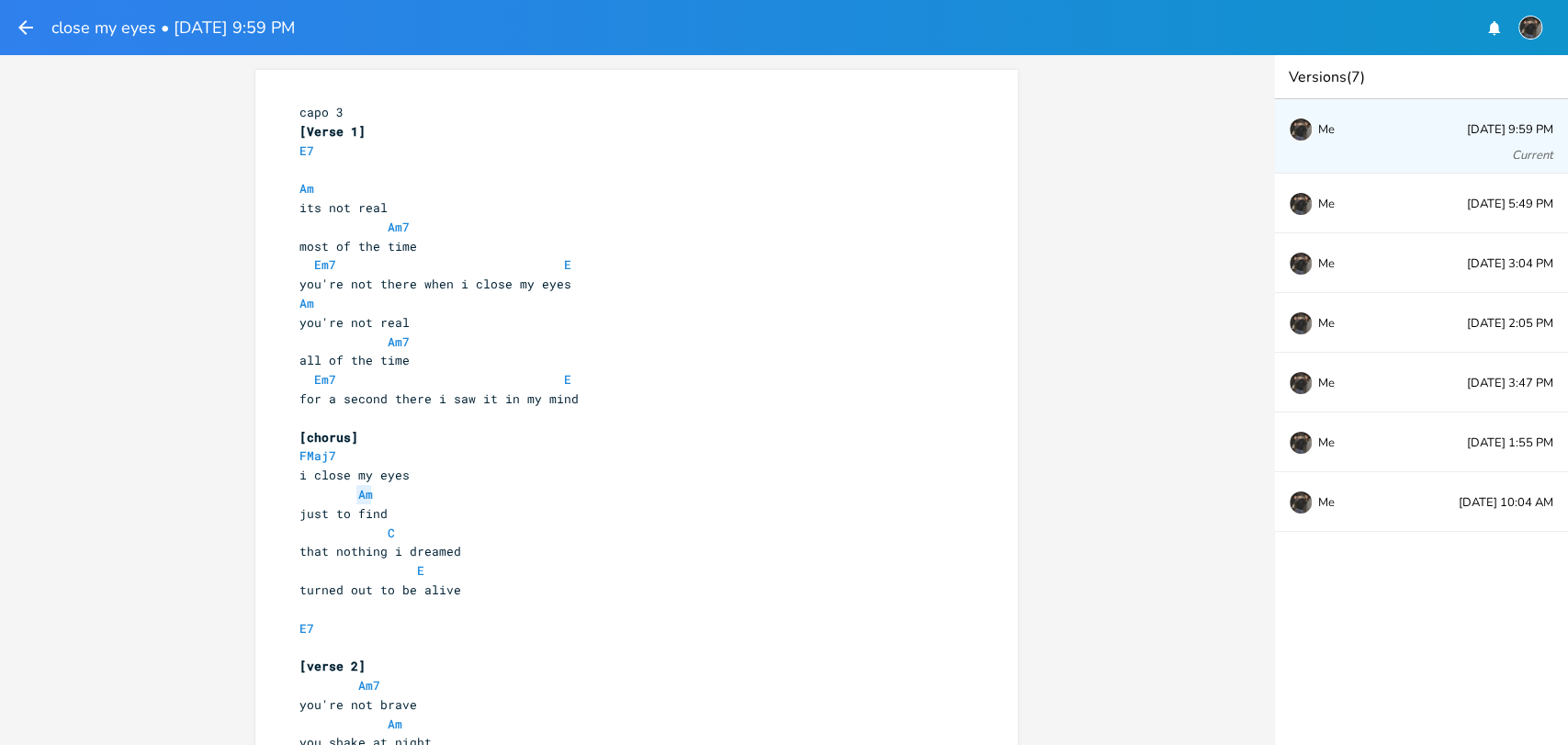
drag, startPoint x: 396, startPoint y: 493, endPoint x: 340, endPoint y: 494, distance: 56.0
click at [340, 494] on pre "Am" at bounding box center [627, 495] width 664 height 19
click at [419, 528] on pre "C" at bounding box center [627, 533] width 664 height 19
click at [380, 485] on pre "Am" at bounding box center [627, 495] width 664 height 19
click at [374, 487] on pre "Am" at bounding box center [627, 495] width 664 height 19
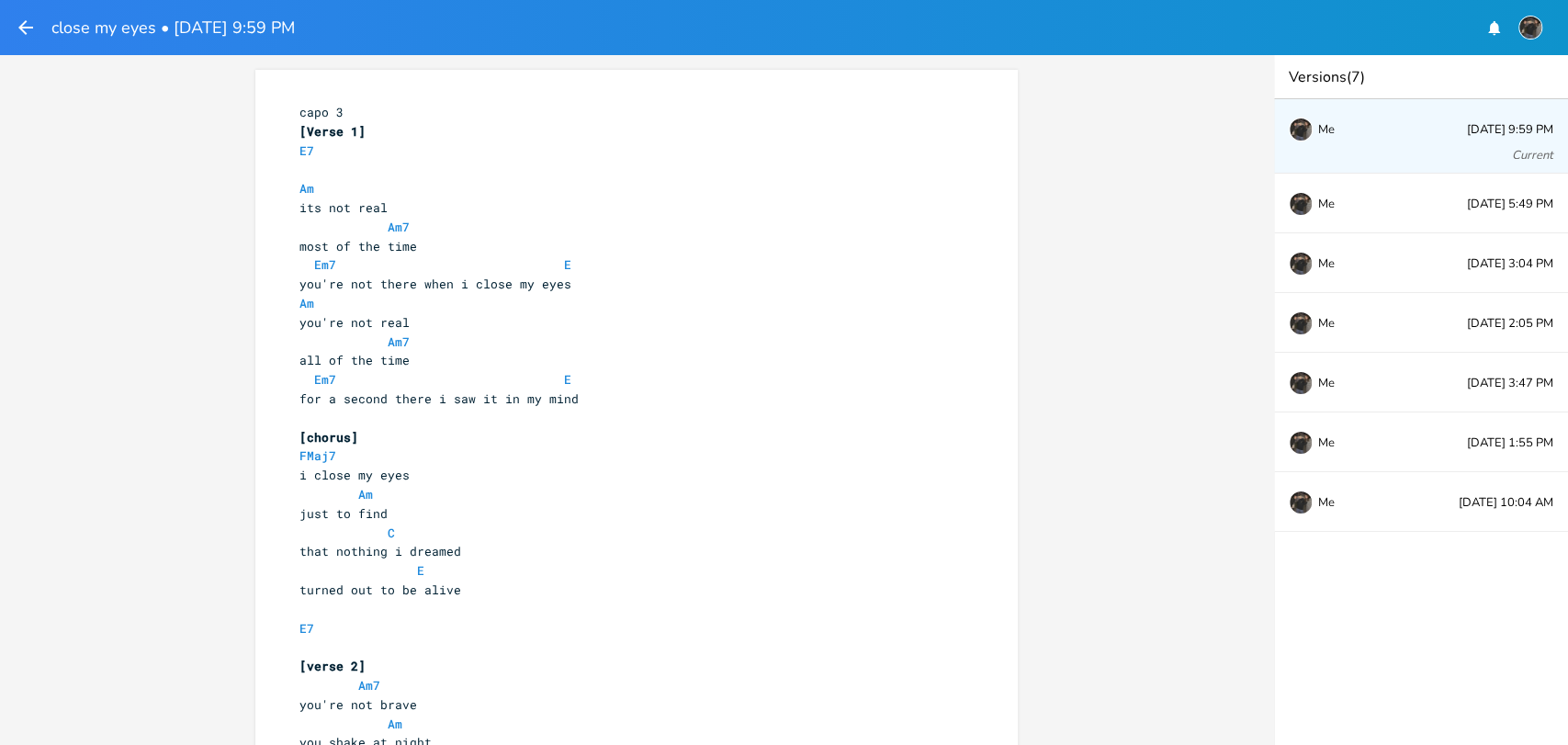
click at [372, 495] on pre "Am" at bounding box center [627, 495] width 664 height 19
click at [387, 500] on pre "Am" at bounding box center [627, 495] width 664 height 19
click at [15, 28] on icon "button" at bounding box center [25, 27] width 22 height 22
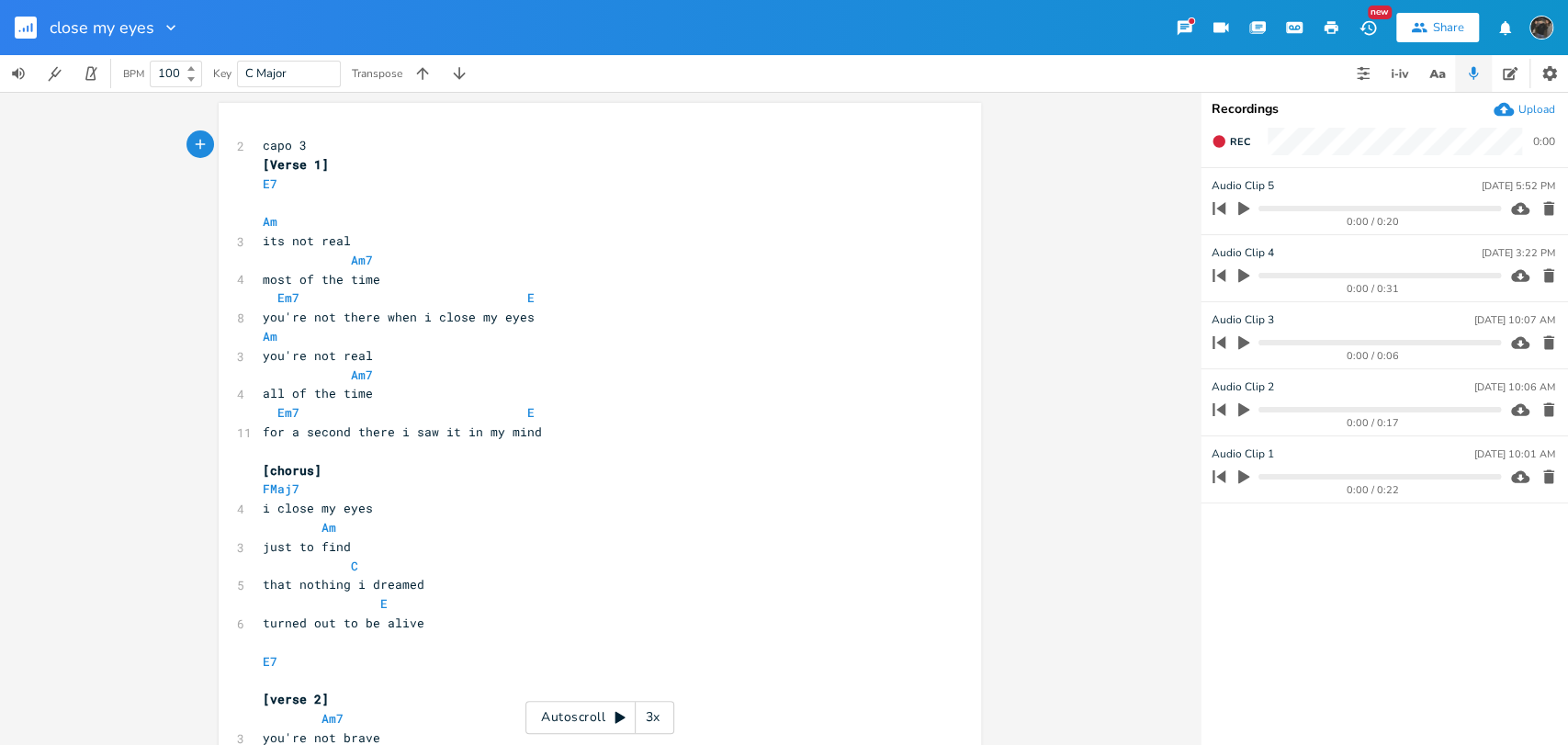
click at [347, 523] on pre "Am" at bounding box center [590, 527] width 664 height 19
type textarea "C"
click at [405, 568] on pre "C" at bounding box center [590, 566] width 664 height 19
type textarea "/B"
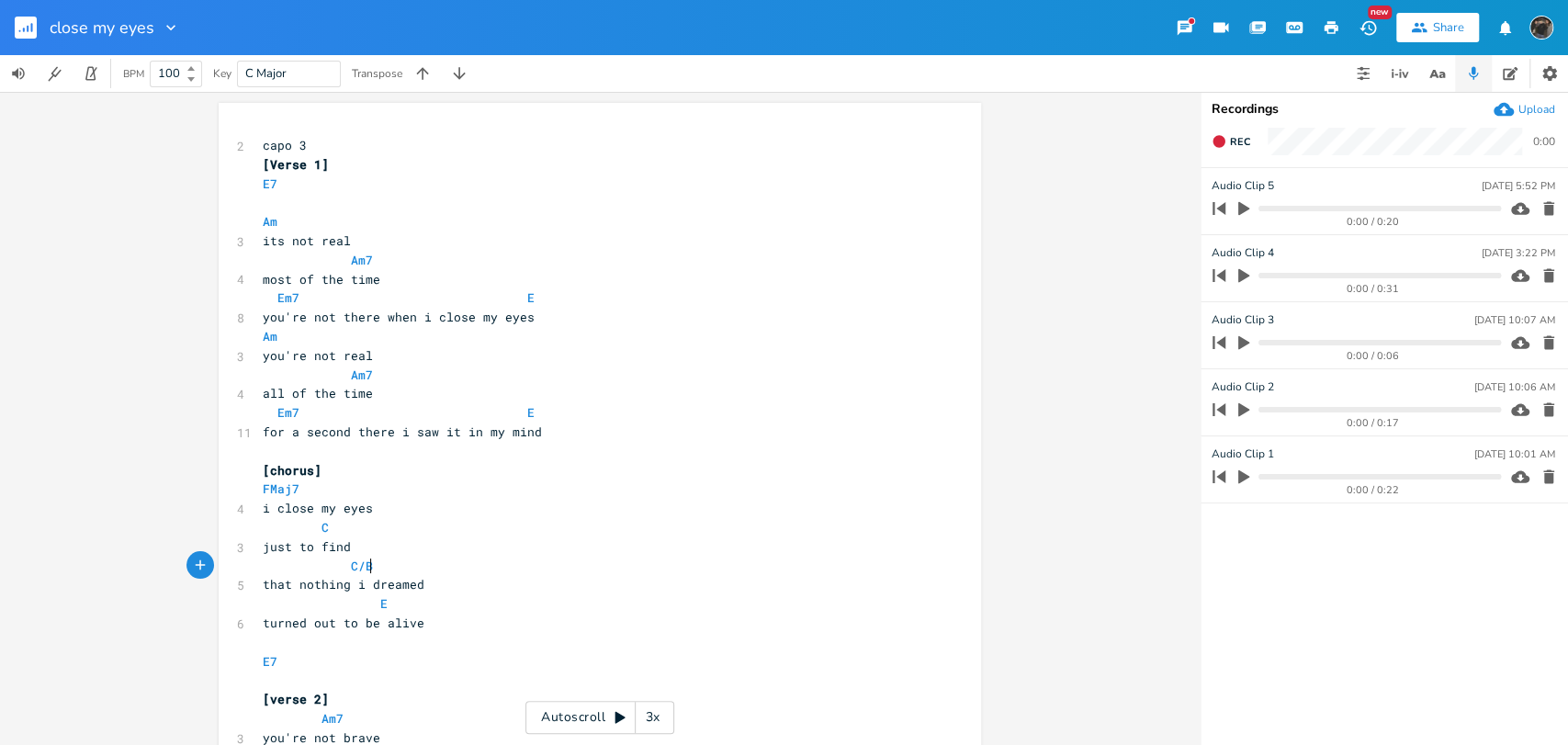
scroll to position [0, 10]
click at [408, 609] on pre "E" at bounding box center [590, 603] width 664 height 19
type textarea "Am7"
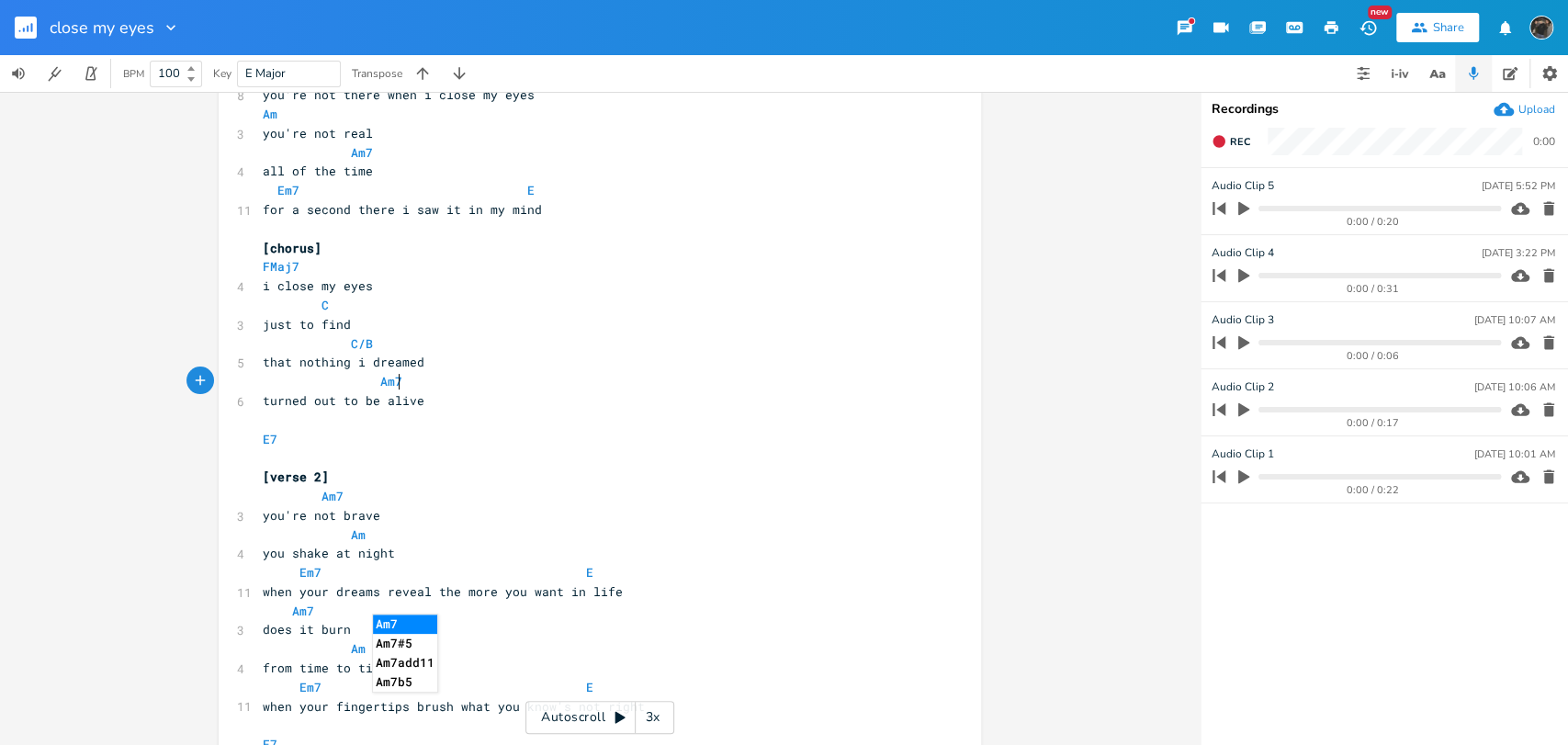
scroll to position [224, 0]
click at [685, 461] on pre "​" at bounding box center [590, 457] width 664 height 19
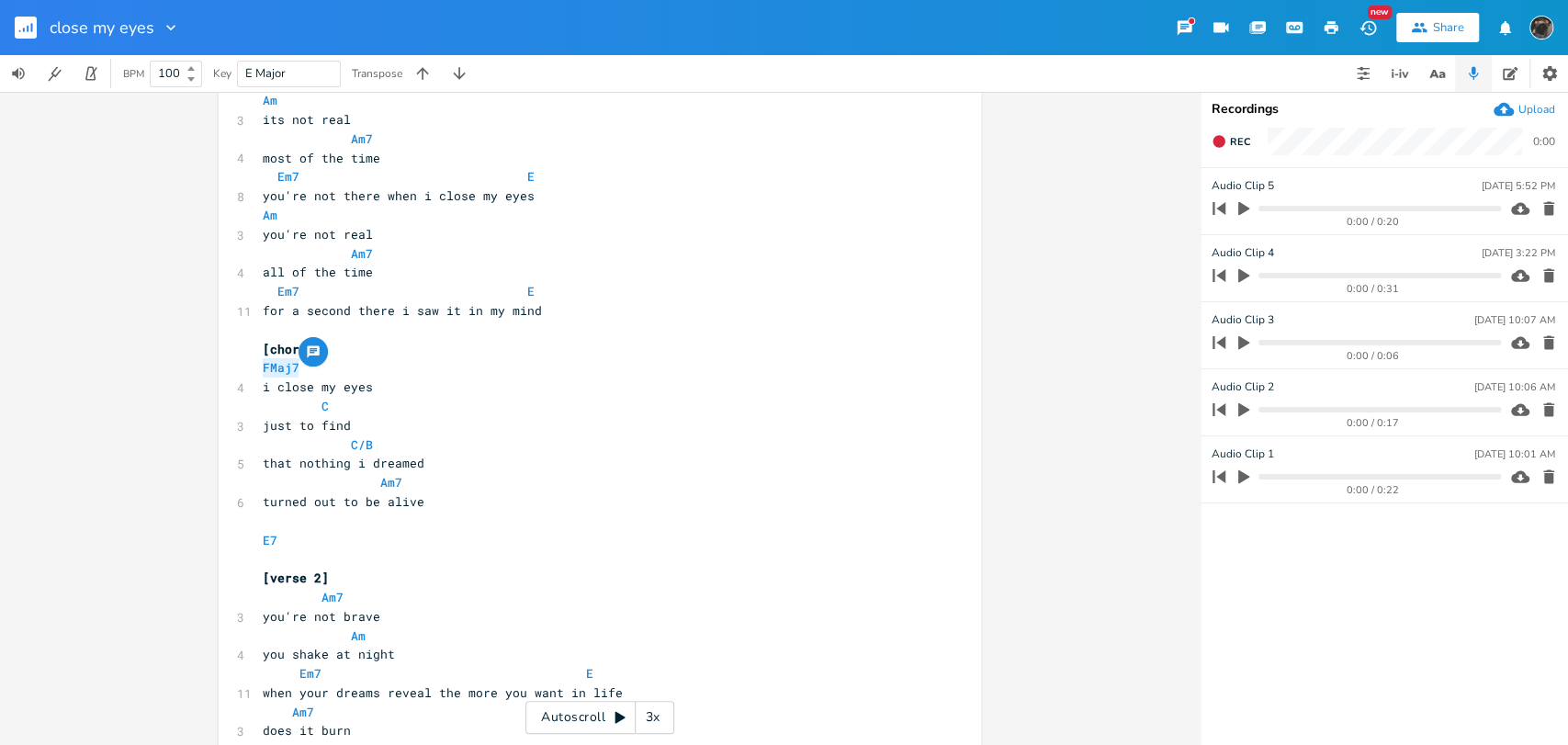
drag, startPoint x: 249, startPoint y: 351, endPoint x: 240, endPoint y: 364, distance: 15.8
type textarea "C C/B"
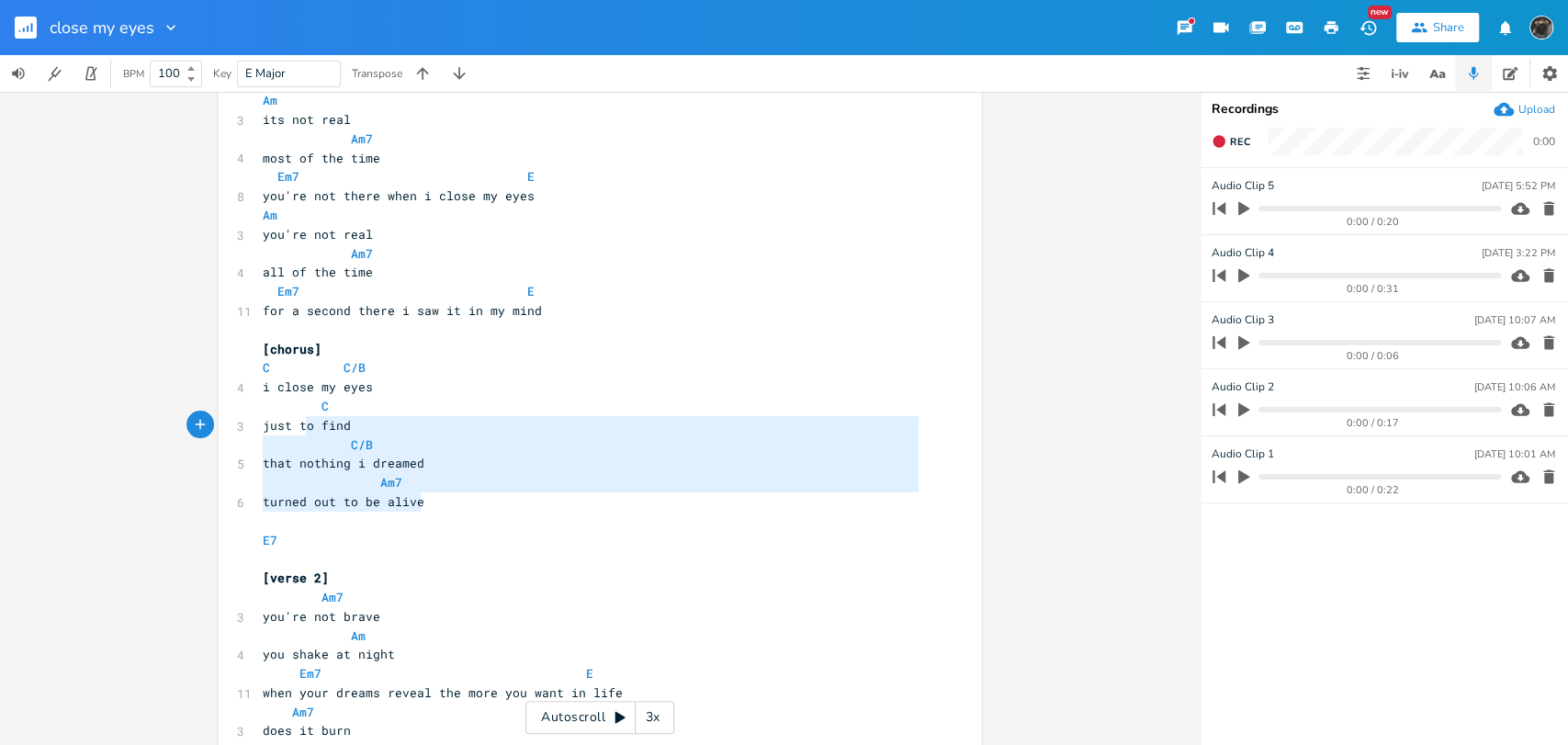
type textarea "just to find C/B that nothing i dreamed Am7 turned out to be alive"
drag, startPoint x: 455, startPoint y: 499, endPoint x: 246, endPoint y: 416, distance: 224.9
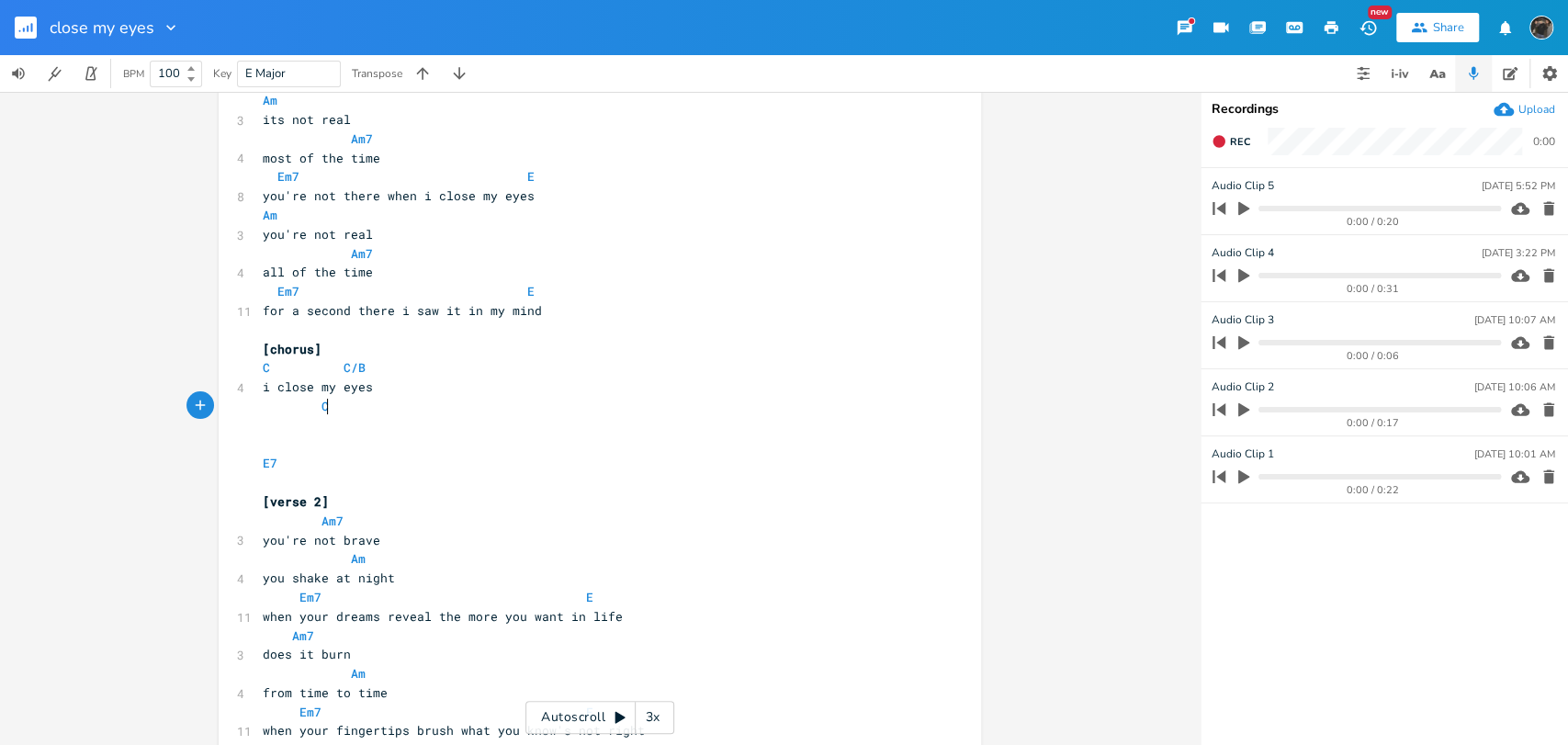
type textarea "C"
drag, startPoint x: 355, startPoint y: 403, endPoint x: 310, endPoint y: 405, distance: 45.0
click at [310, 405] on pre "C" at bounding box center [590, 406] width 664 height 19
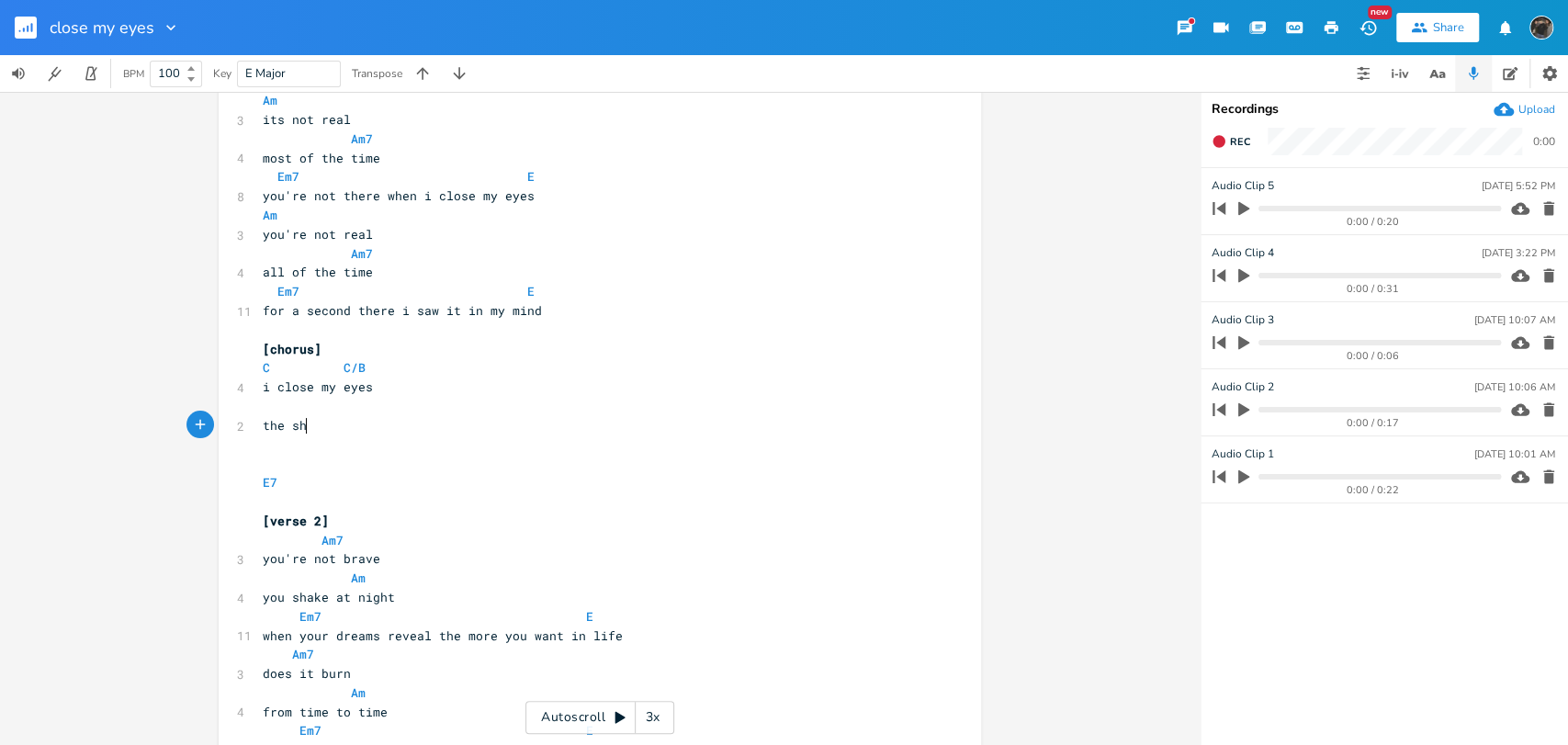
type textarea "the shi"
type textarea "ihlouette of your smile"
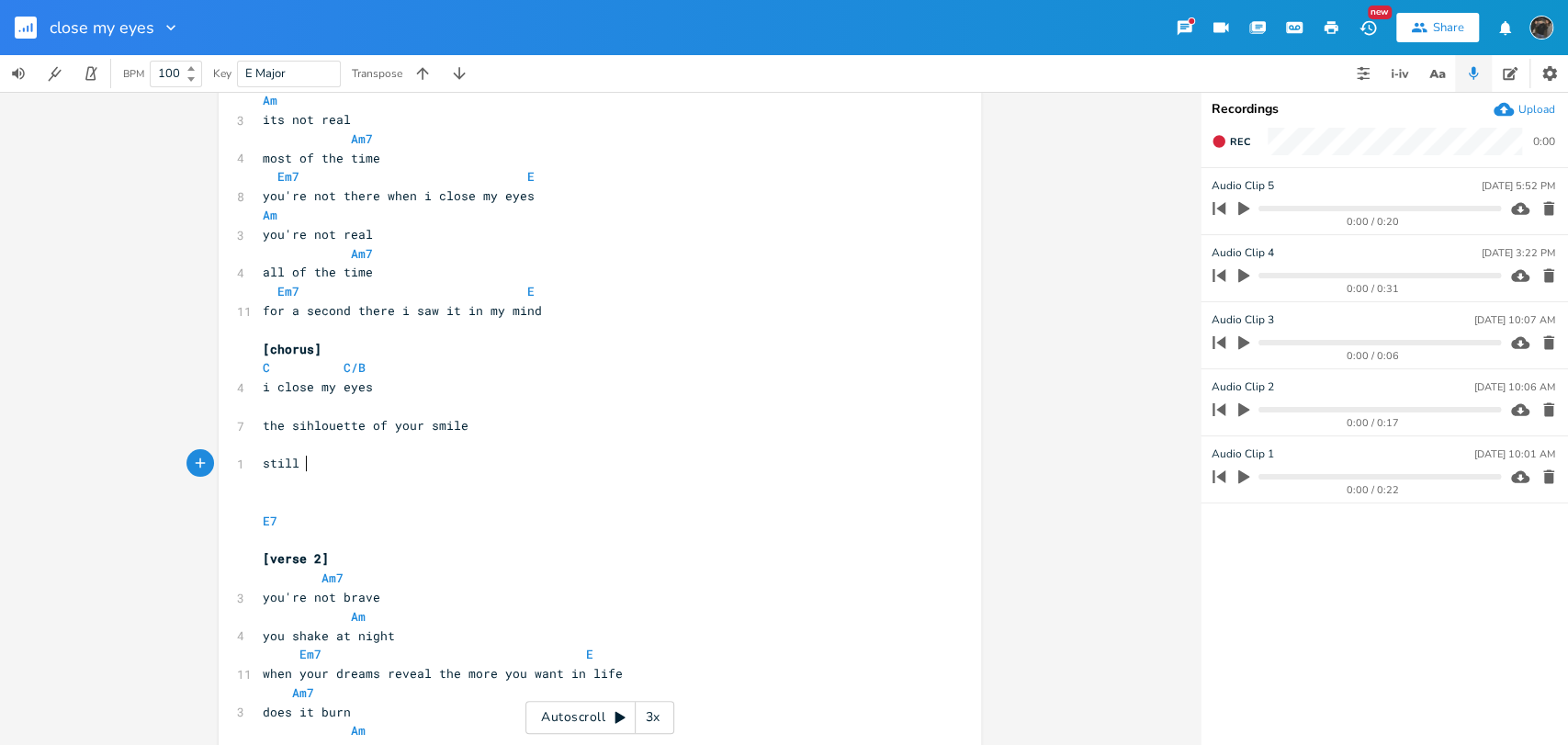
scroll to position [0, 22]
type textarea "still"
type textarea "stains my"
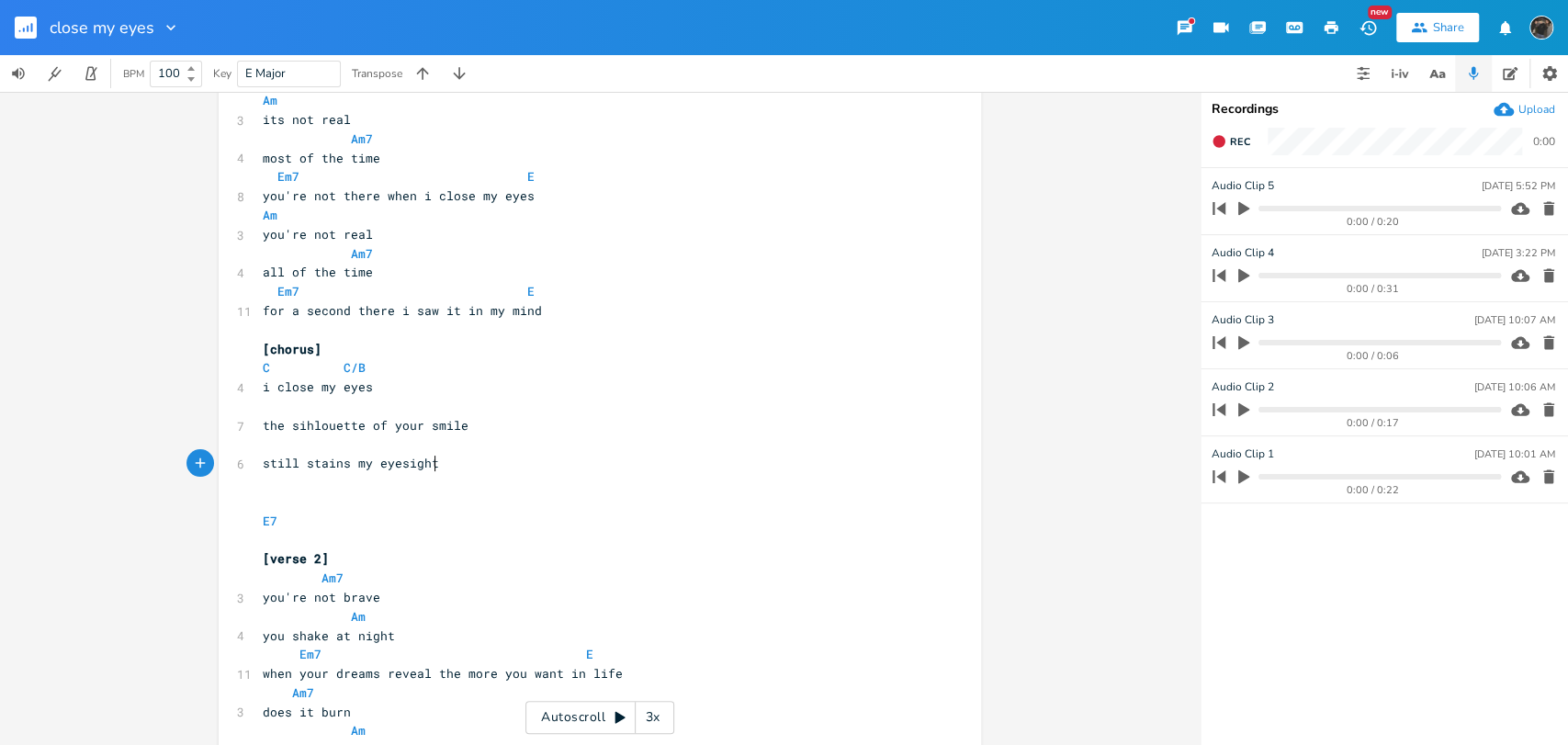
type textarea "eyesight"
type textarea "Am"
click at [355, 449] on pre "​" at bounding box center [590, 444] width 664 height 19
type textarea "C"
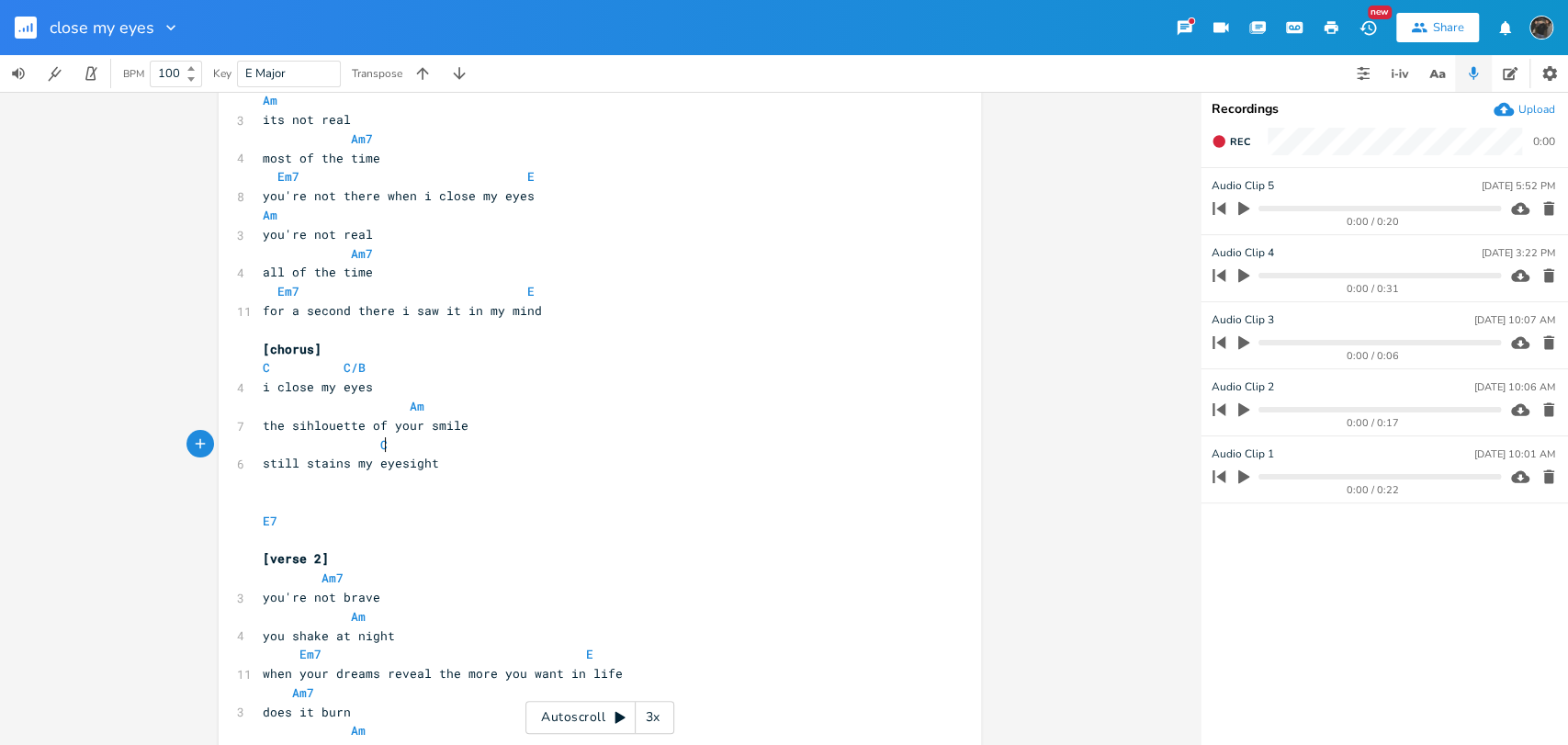
scroll to position [0, 8]
click at [557, 474] on pre "​" at bounding box center [590, 482] width 664 height 19
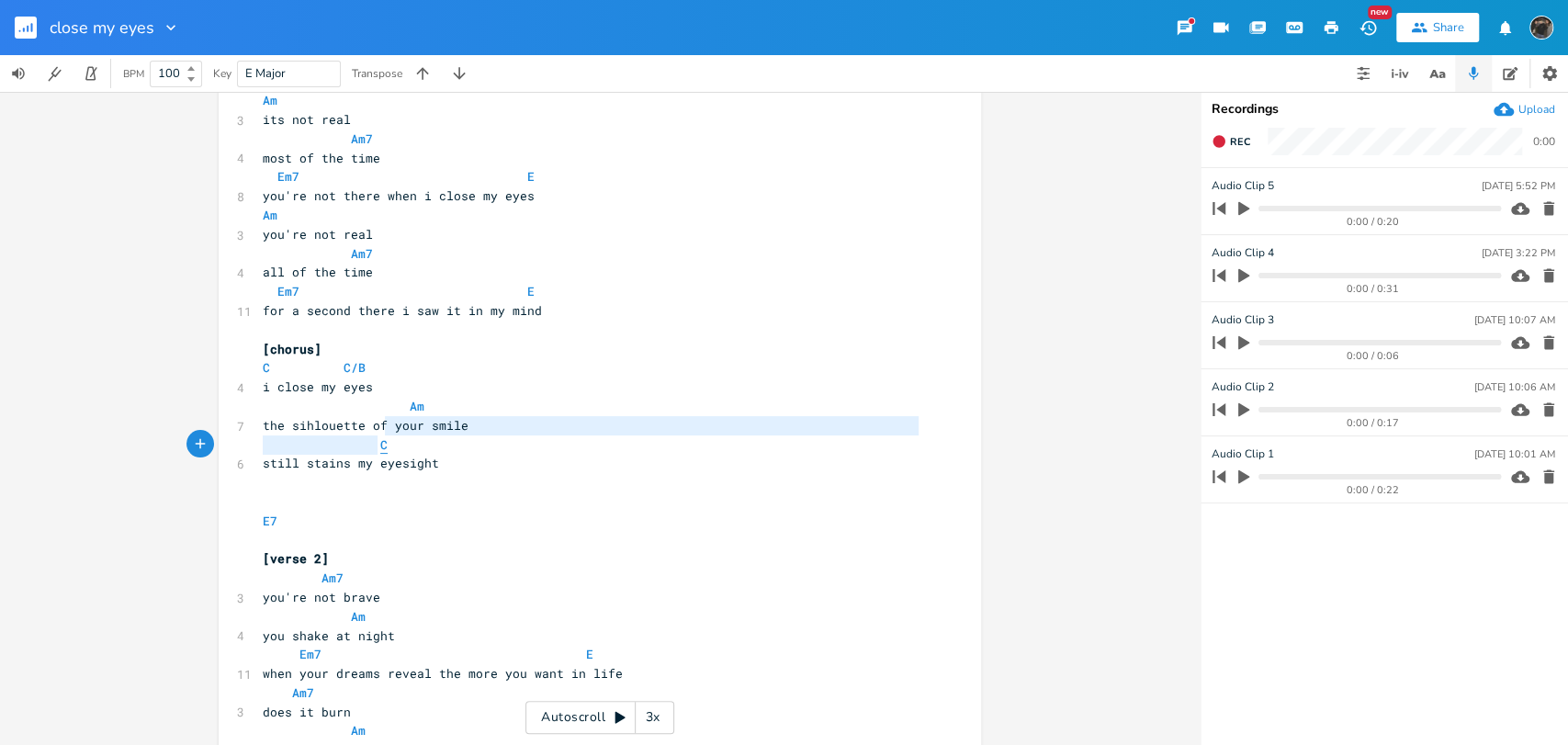
click at [375, 437] on pre "C" at bounding box center [590, 444] width 664 height 19
type textarea "your smile"
click at [380, 440] on div "button" at bounding box center [392, 427] width 30 height 29
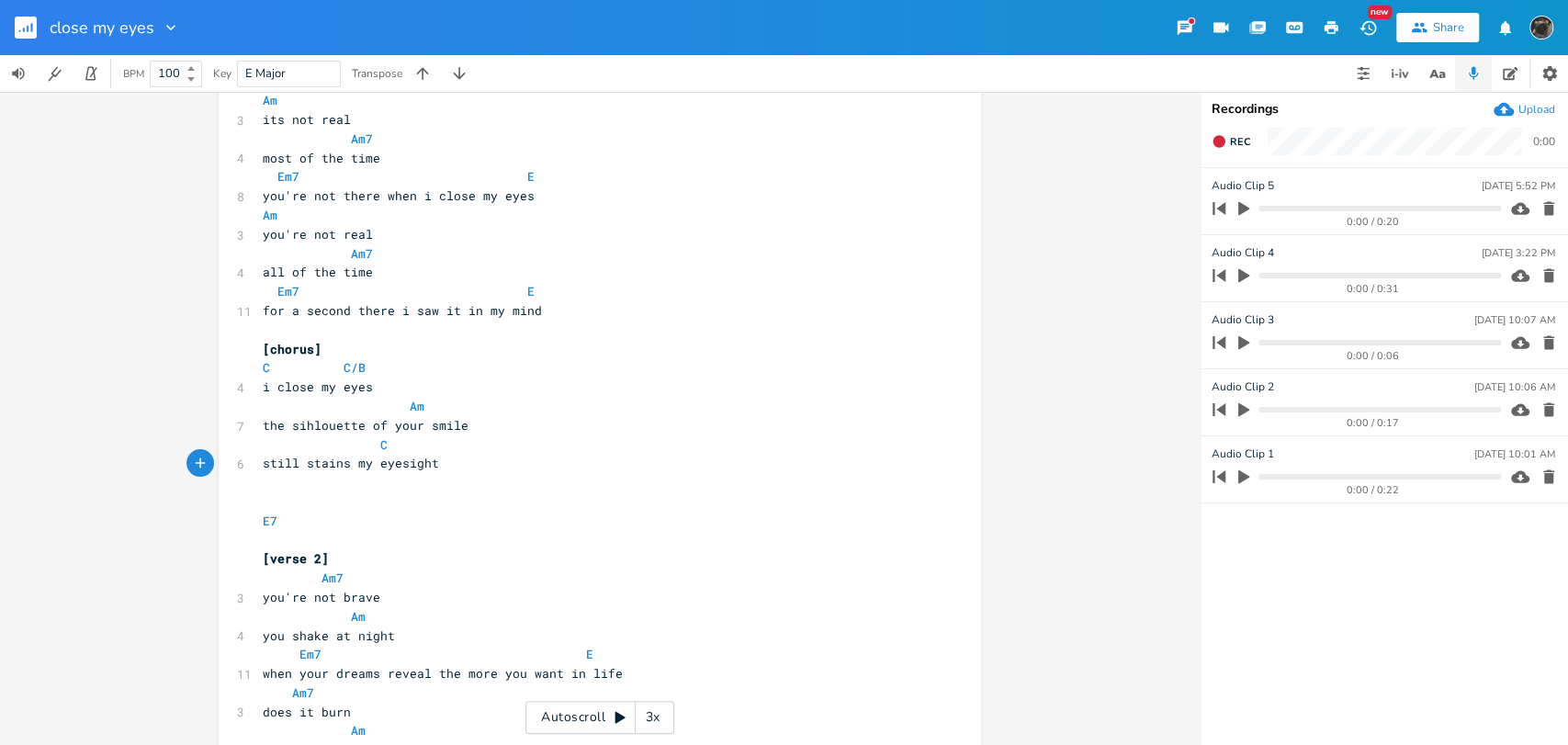
click at [308, 459] on span "still stains my eyesight" at bounding box center [350, 462] width 176 height 16
drag, startPoint x: 384, startPoint y: 442, endPoint x: 367, endPoint y: 442, distance: 17.0
click at [367, 444] on pre "C" at bounding box center [590, 444] width 664 height 19
type textarea "Fmaj7"
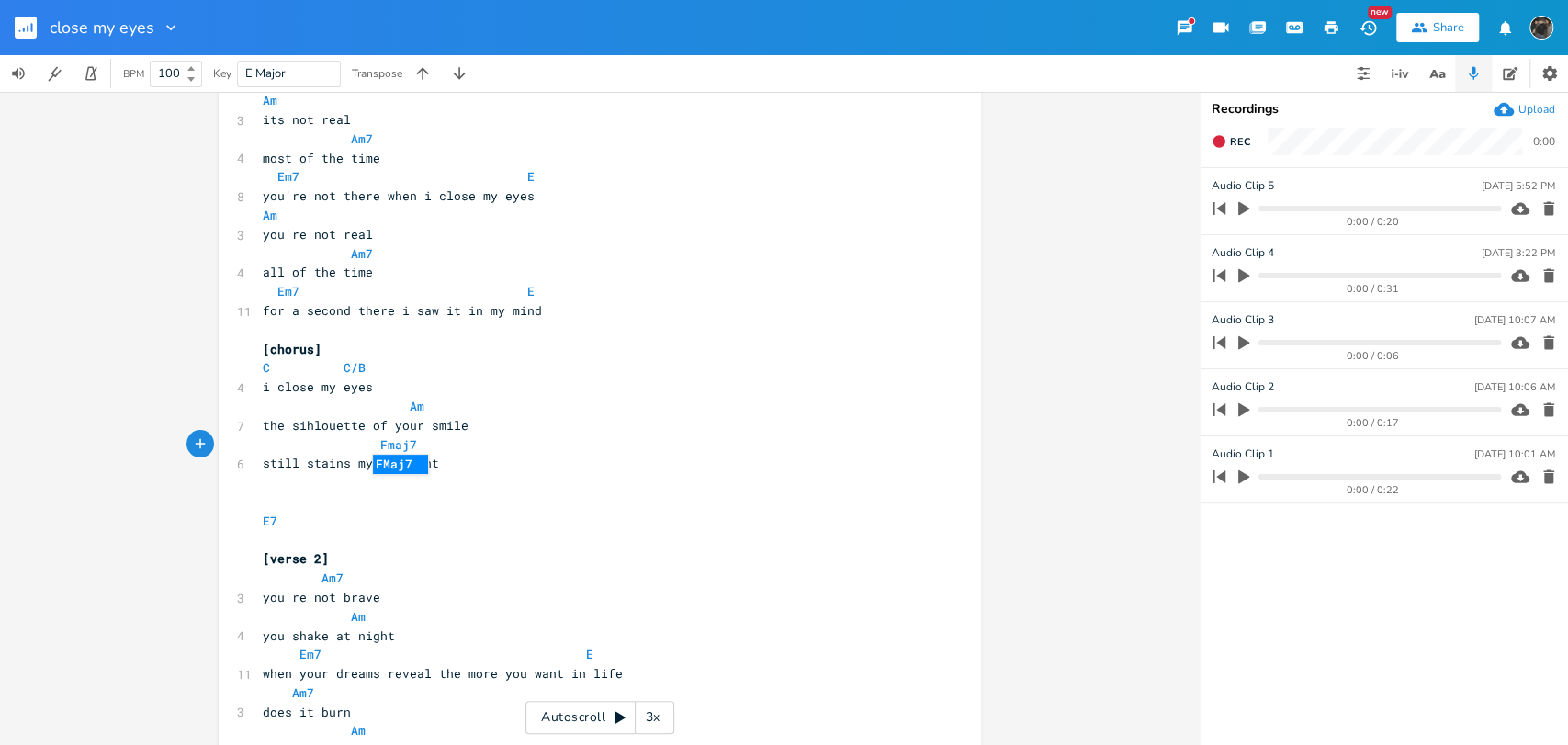
drag, startPoint x: 577, startPoint y: 565, endPoint x: 555, endPoint y: 542, distance: 31.8
click at [577, 564] on pre "[verse 2]" at bounding box center [590, 559] width 664 height 19
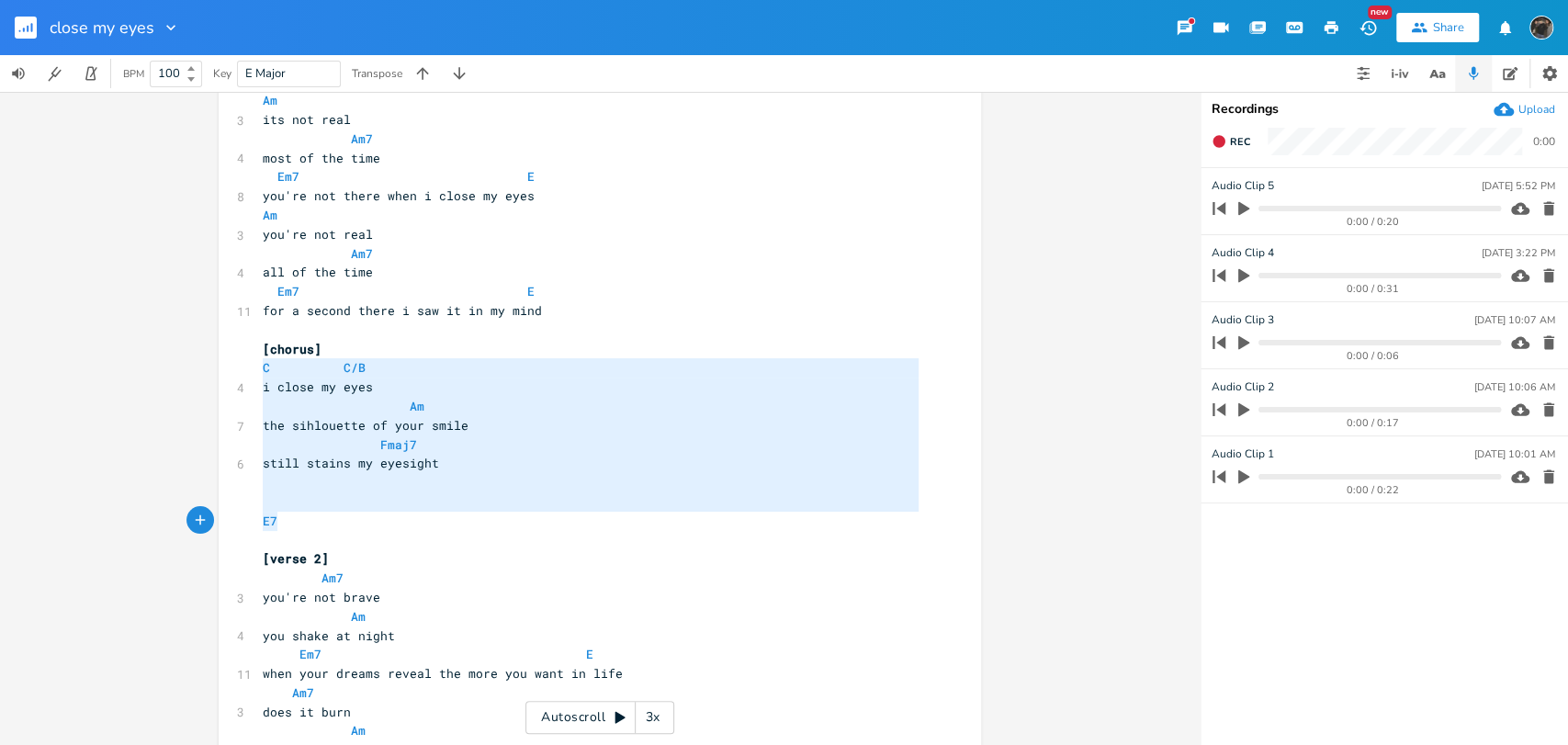
type textarea "C C/B i close my eyes Am the sihlouette of your smile Fmaj7 still stains my eye…"
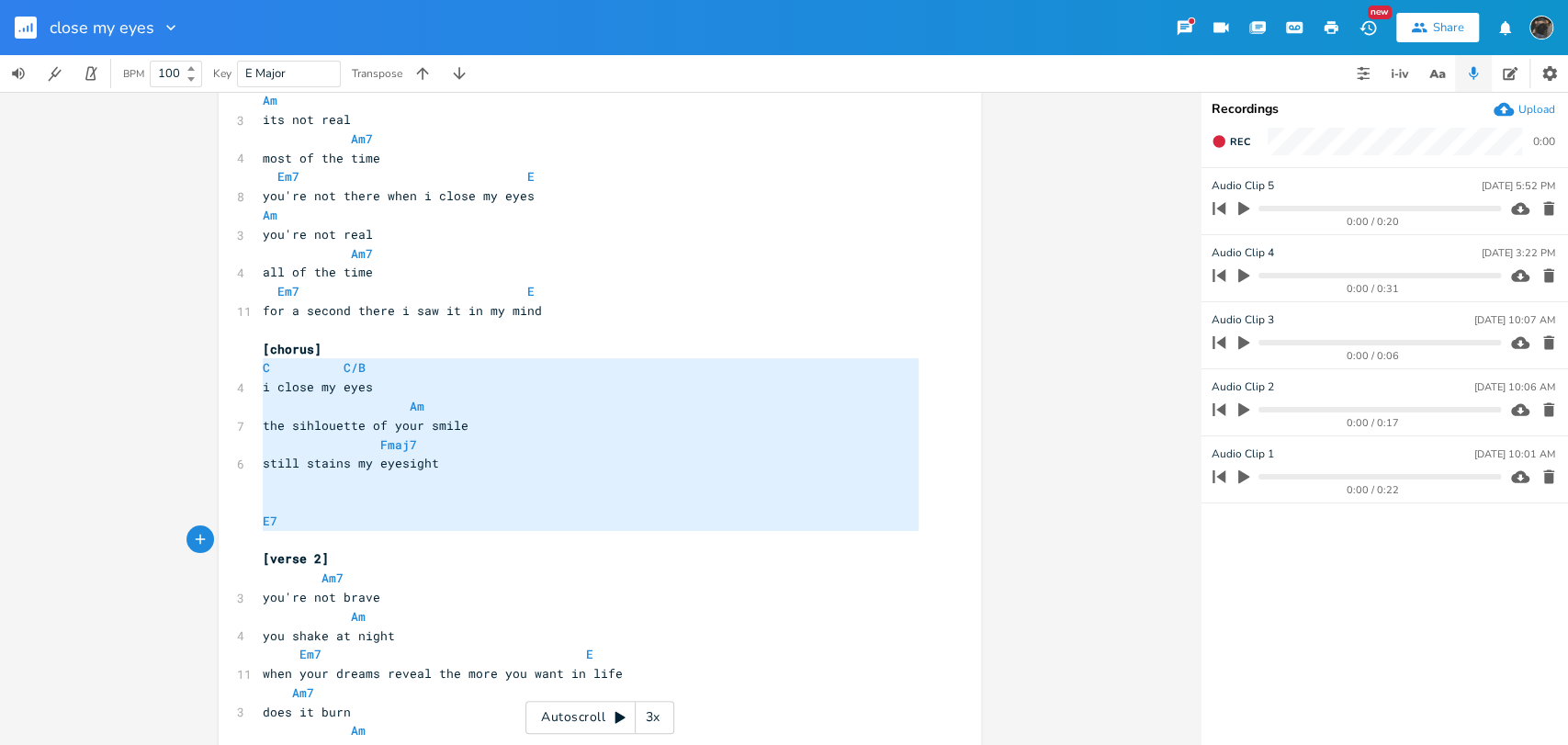
drag, startPoint x: 252, startPoint y: 369, endPoint x: 466, endPoint y: 534, distance: 270.2
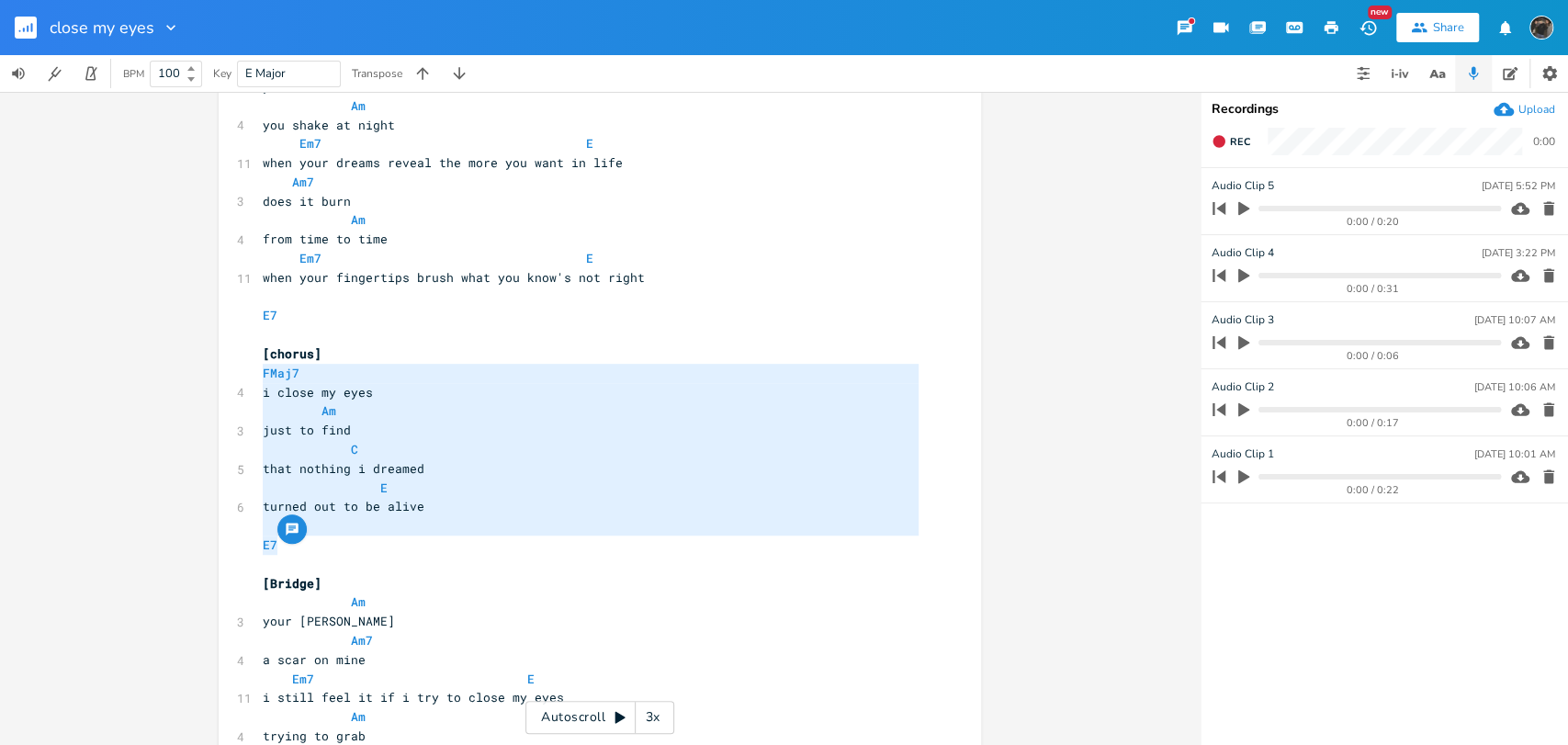
drag, startPoint x: 324, startPoint y: 546, endPoint x: 251, endPoint y: 382, distance: 179.5
click at [251, 382] on div "FMaj7 i close my eyes Am just to find C that nothing i dreamed E turned out to …" at bounding box center [600, 417] width 763 height 1892
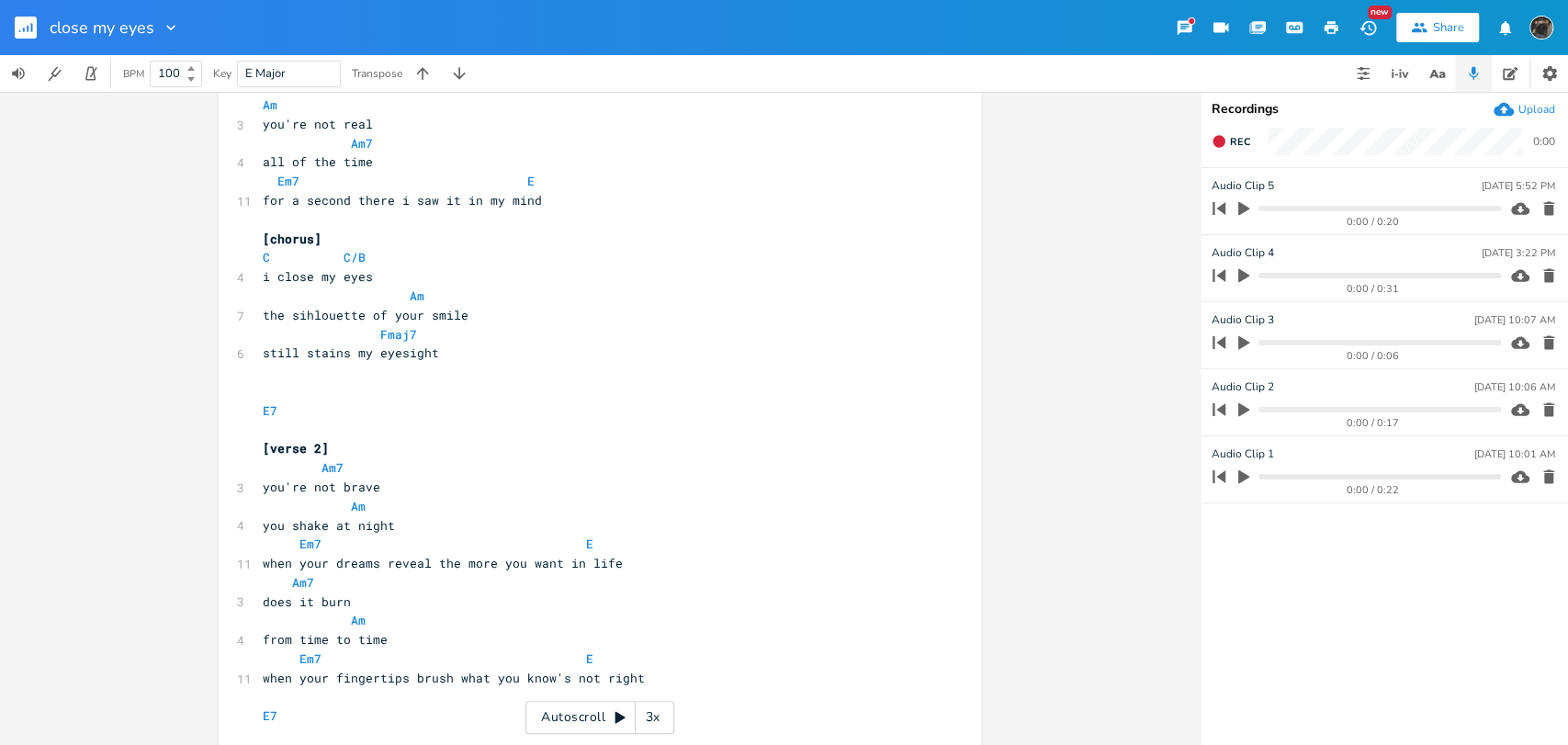
scroll to position [224, 0]
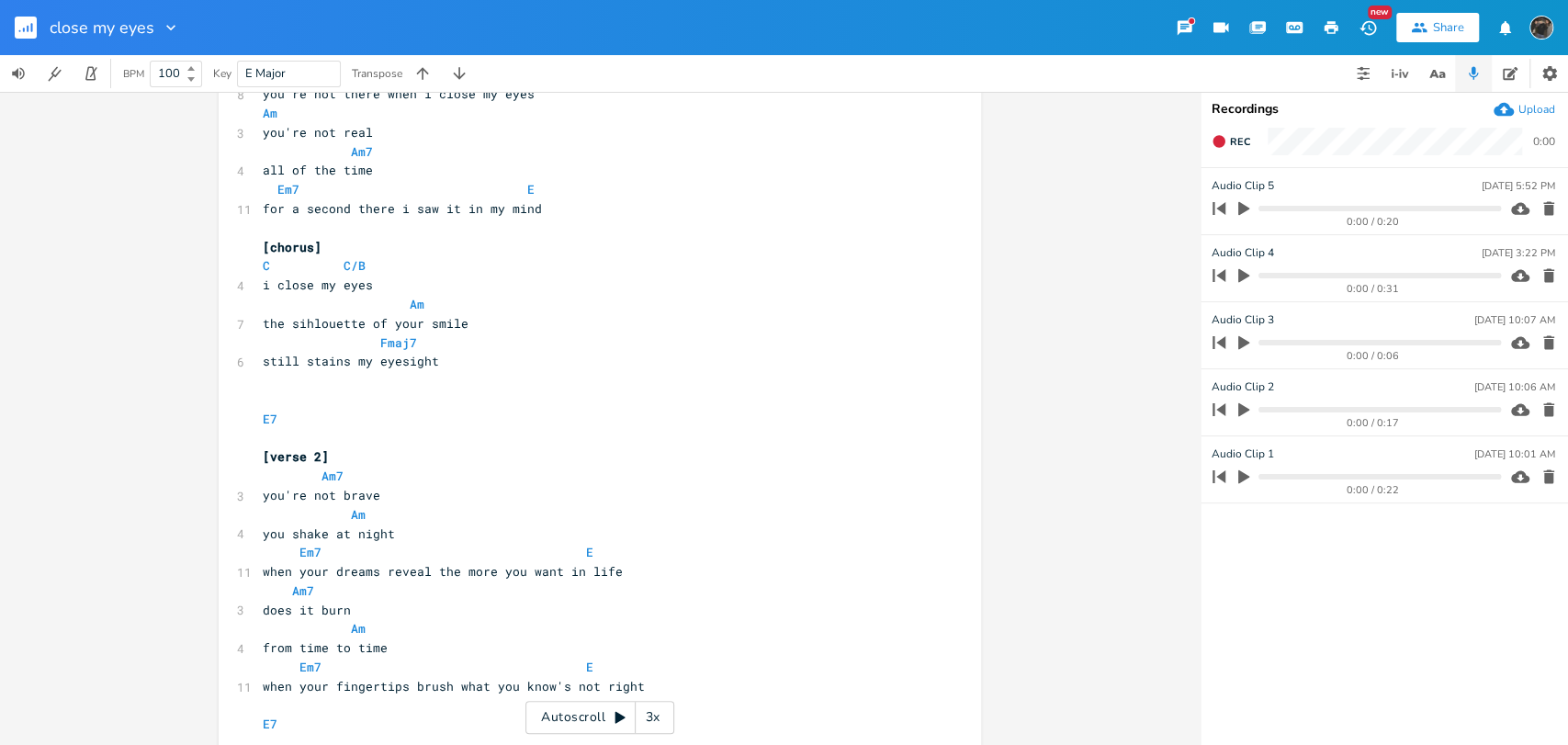
type textarea "FMaj7 i close my eyes Am just to find C that nothing i dreamed E turned out to …"
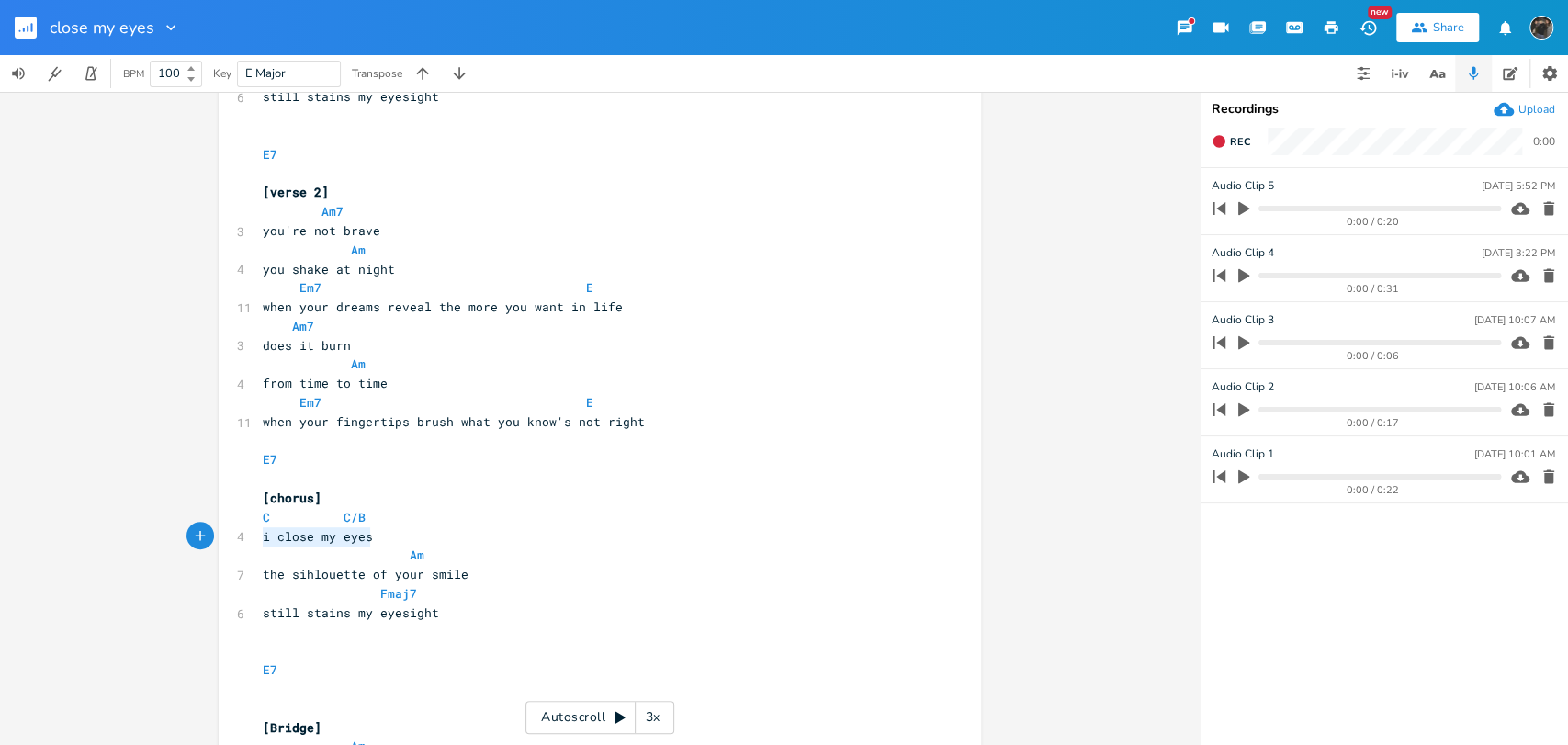
drag, startPoint x: 369, startPoint y: 535, endPoint x: 236, endPoint y: 523, distance: 133.5
click at [259, 530] on div "4 i close my eyes" at bounding box center [590, 537] width 664 height 19
type textarea "i eulogize you"
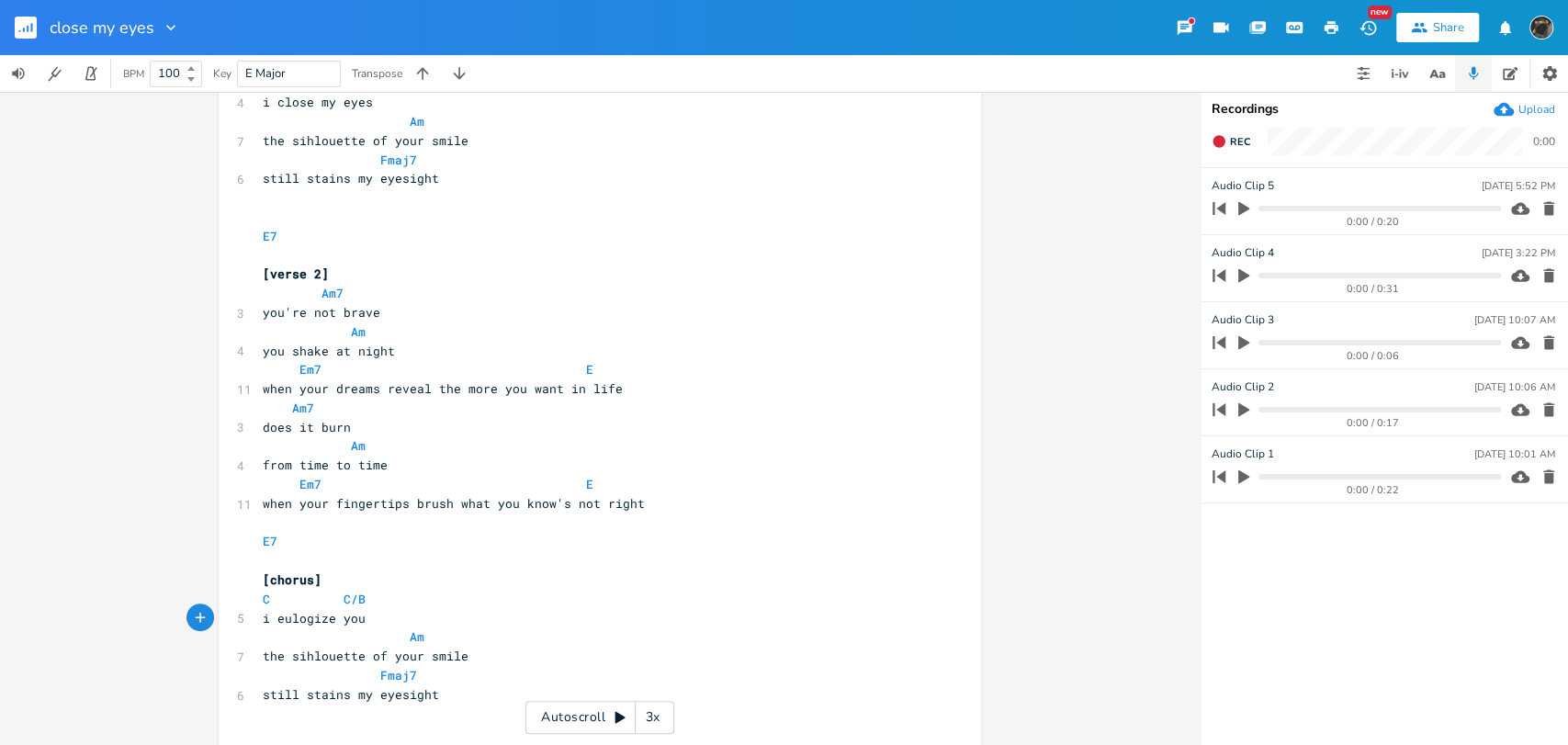
scroll to position [510, 0]
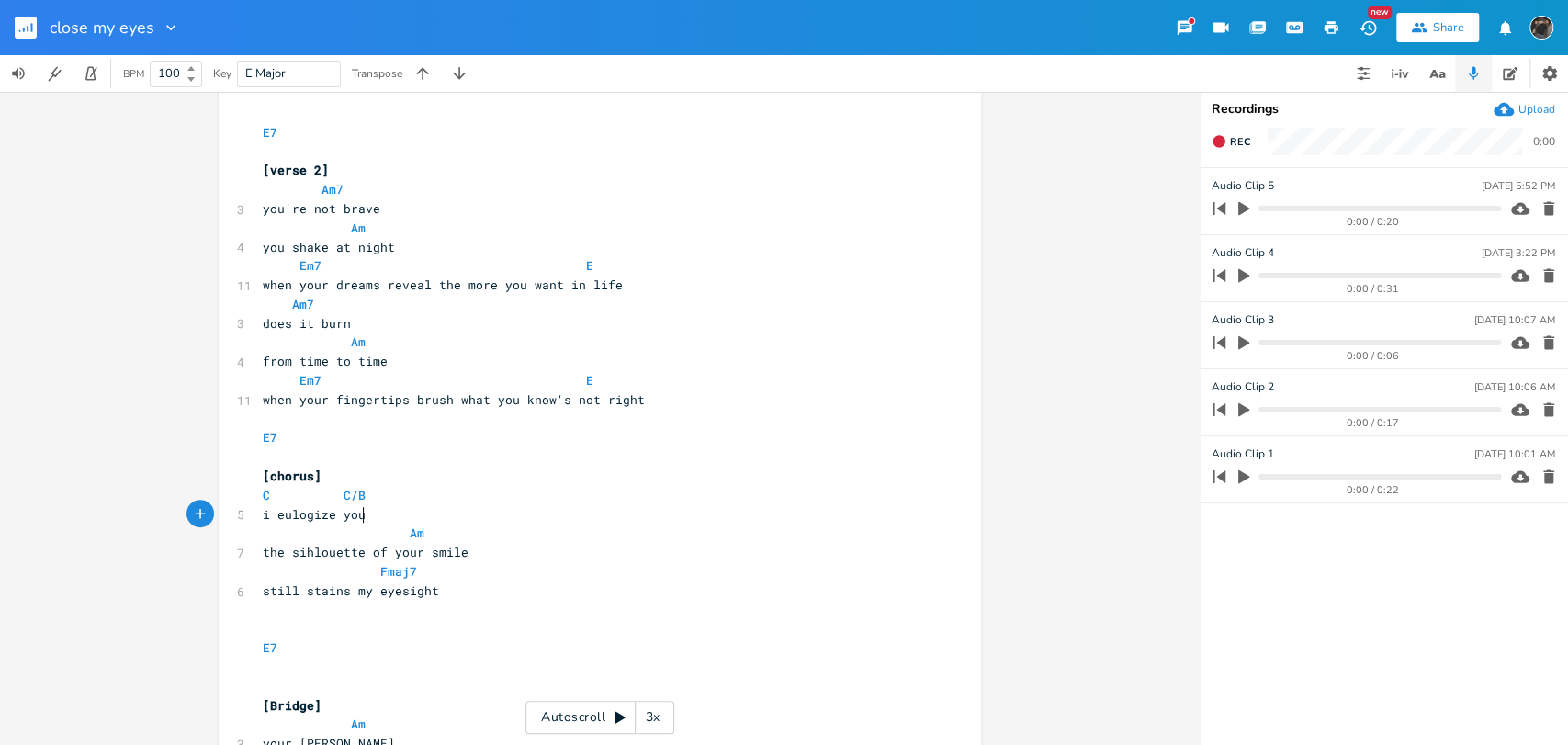
type textarea "i eulogize you"
drag, startPoint x: 382, startPoint y: 516, endPoint x: 221, endPoint y: 513, distance: 161.0
click at [209, 514] on div "i eulogize you x 2 capo 3 [Verse 1] E7 ​ Am 3 its not real Am7 4 most of the ti…" at bounding box center [600, 419] width 1200 height 653
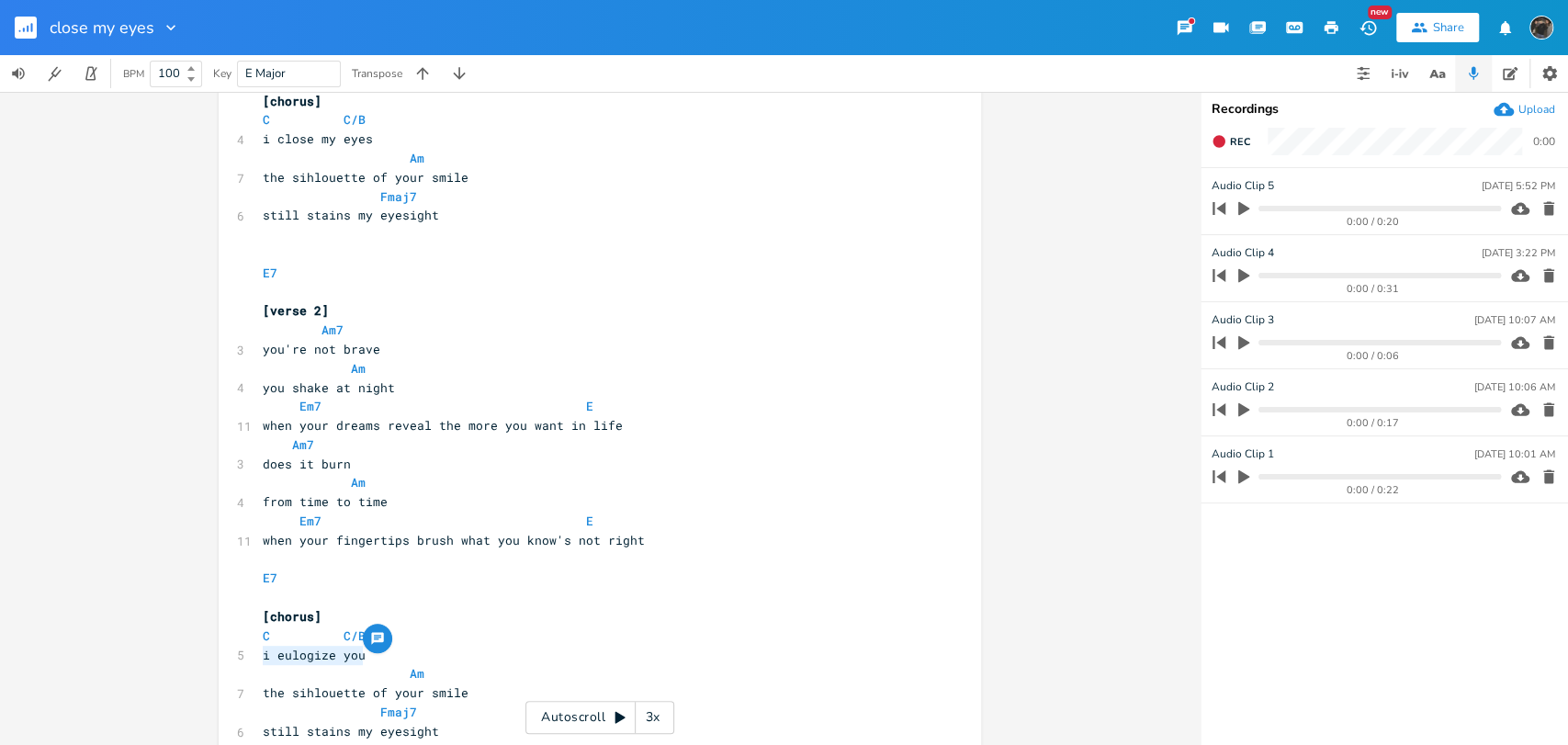
scroll to position [102, 0]
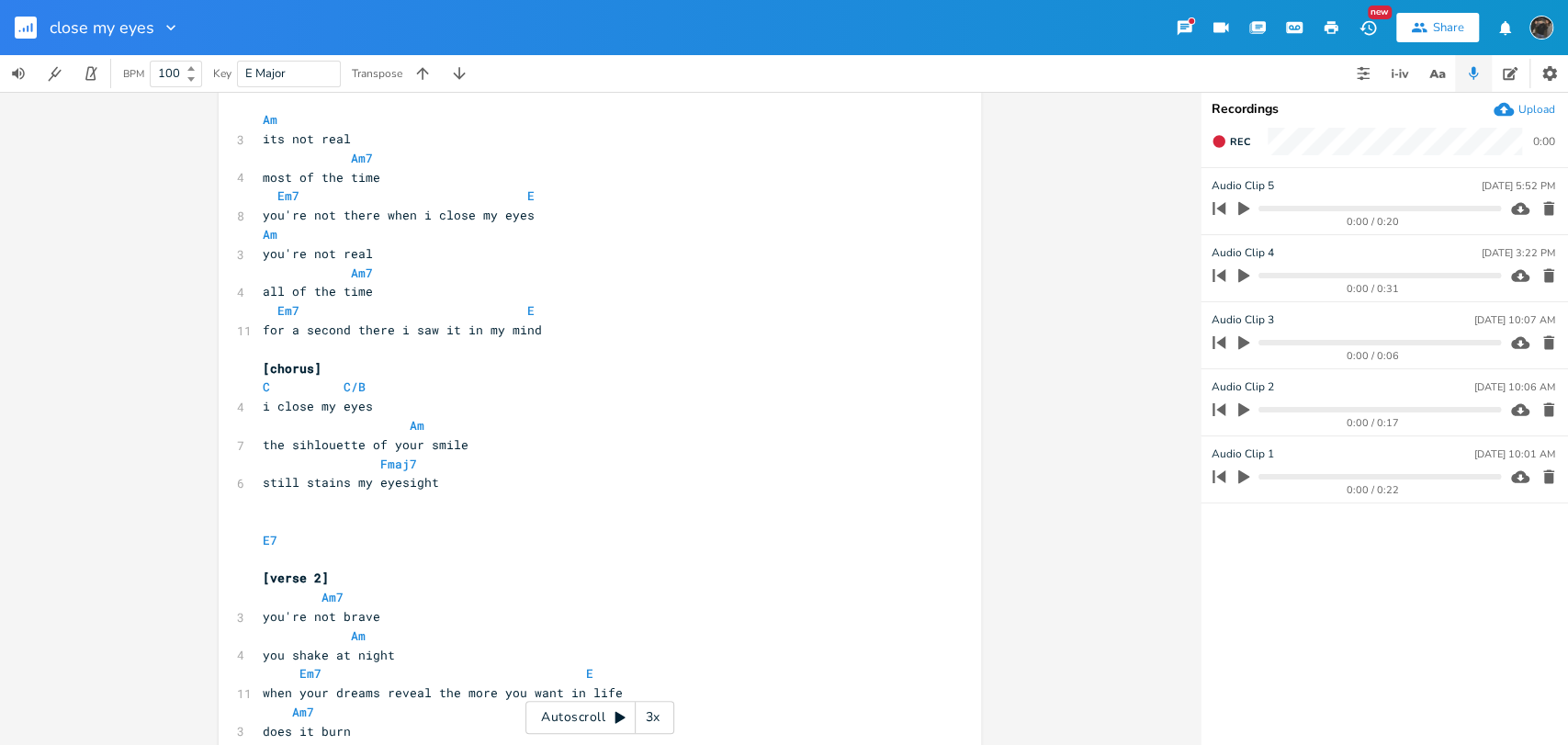
type textarea "i close my eyes"
drag, startPoint x: 377, startPoint y: 409, endPoint x: 253, endPoint y: 403, distance: 124.1
click at [259, 403] on pre "i close my eyes" at bounding box center [590, 406] width 664 height 19
